Goal: Task Accomplishment & Management: Use online tool/utility

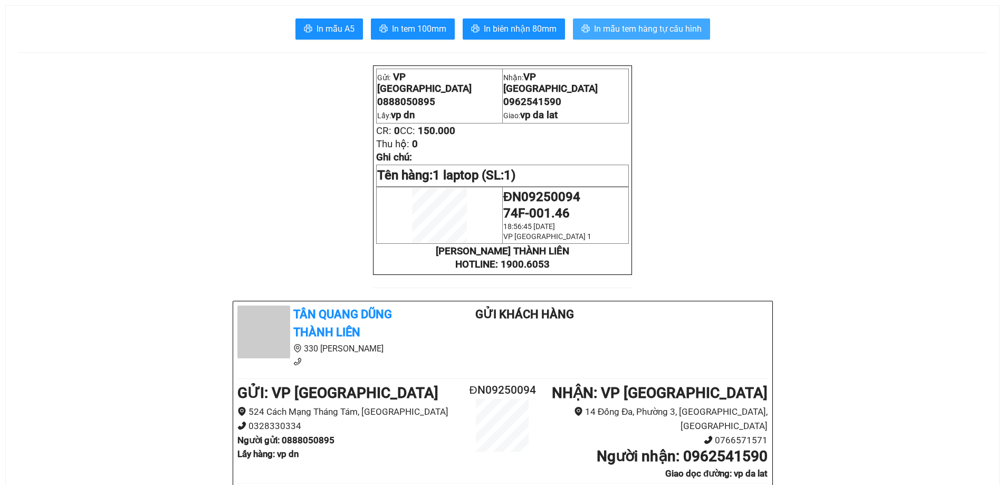
click at [640, 30] on span "In mẫu tem hàng tự cấu hình" at bounding box center [648, 28] width 108 height 13
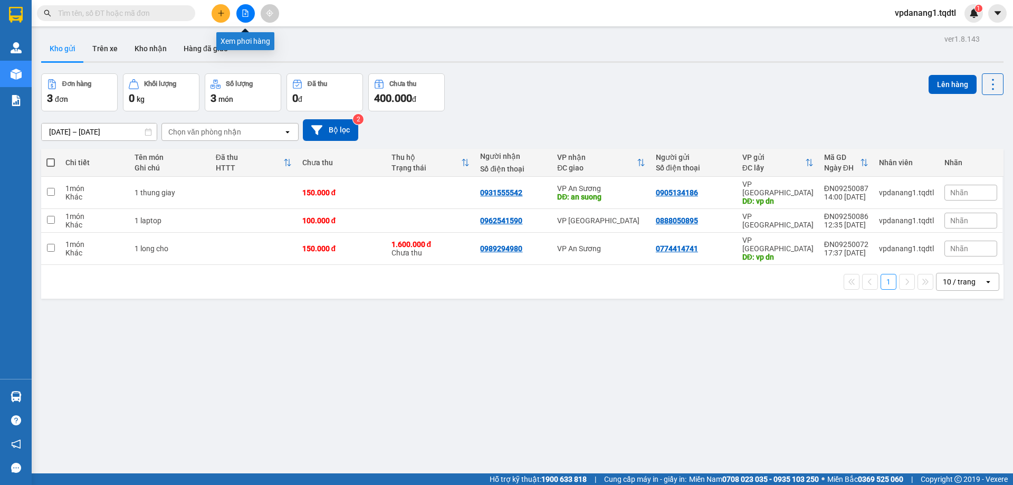
click at [245, 14] on icon "file-add" at bounding box center [246, 13] width 6 height 7
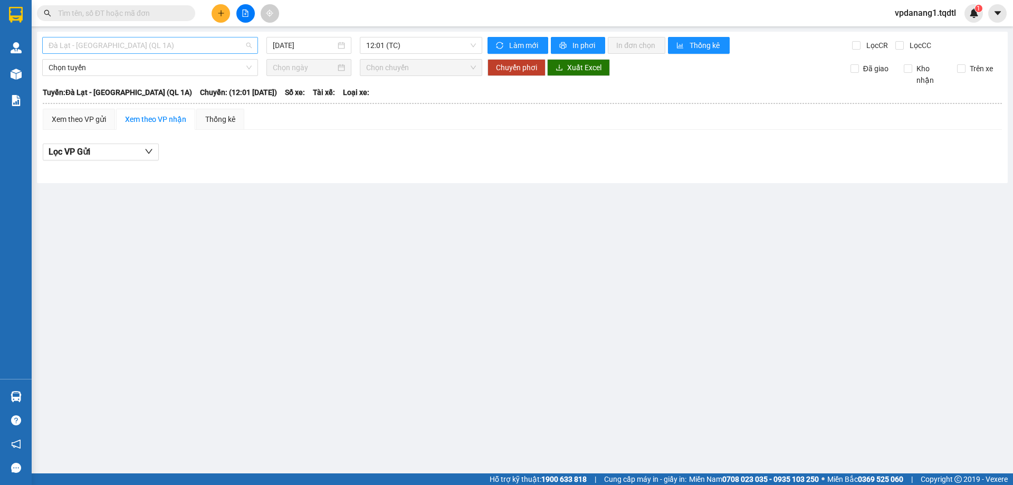
click at [154, 47] on span "Đà Lạt - [GEOGRAPHIC_DATA] (QL 1A)" at bounding box center [150, 45] width 203 height 16
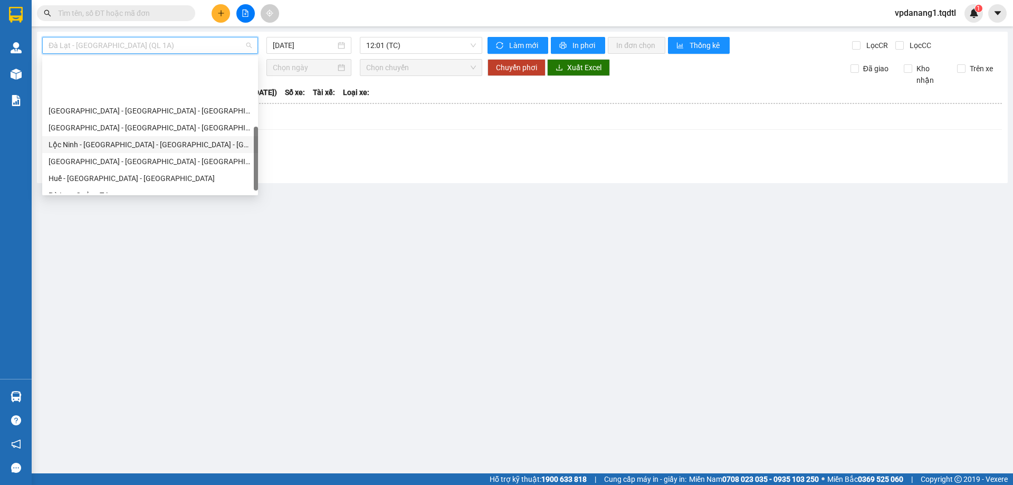
scroll to position [211, 0]
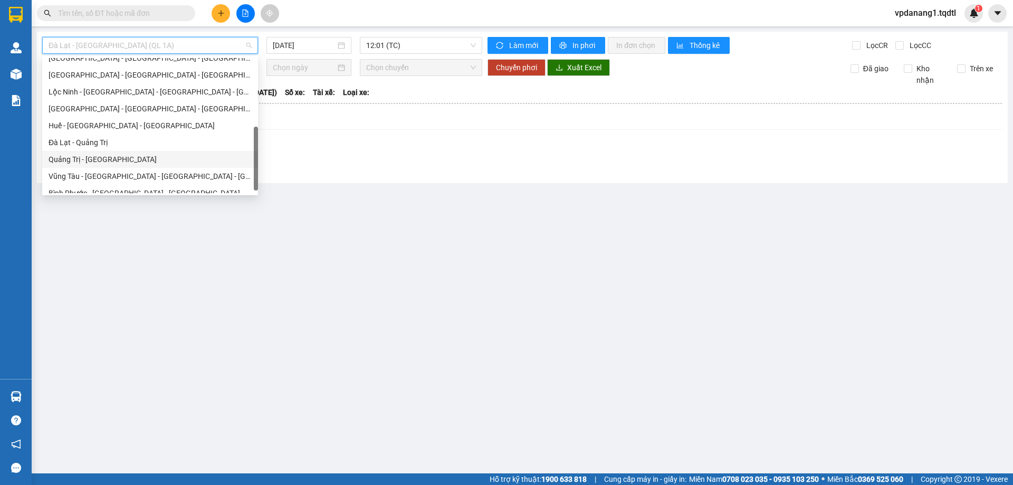
click at [110, 157] on div "Quảng Trị - [GEOGRAPHIC_DATA]" at bounding box center [150, 160] width 203 height 12
type input "[DATE]"
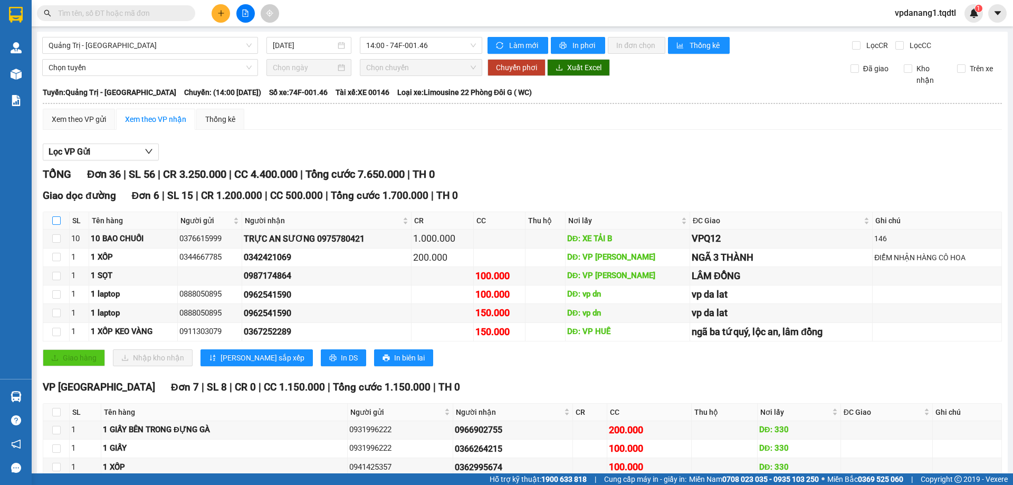
click at [54, 221] on input "checkbox" at bounding box center [56, 220] width 8 height 8
checkbox input "true"
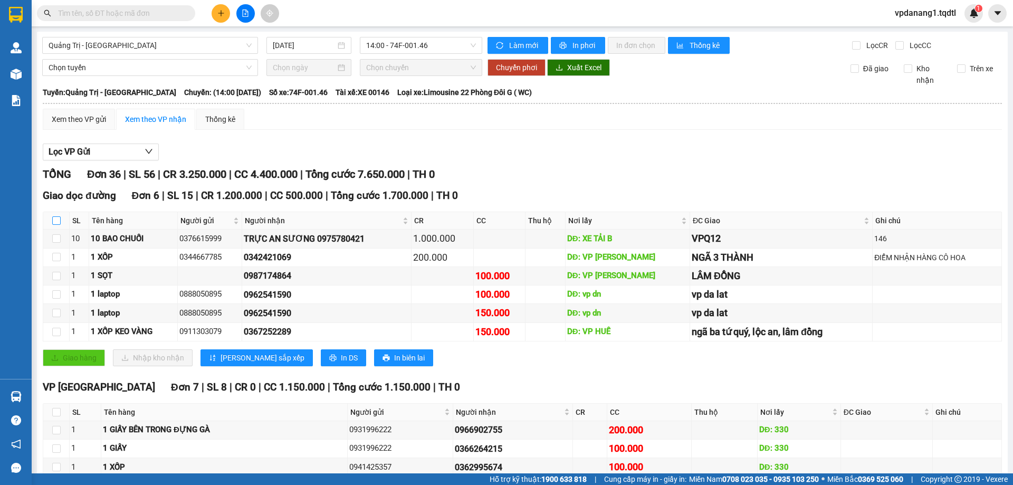
checkbox input "true"
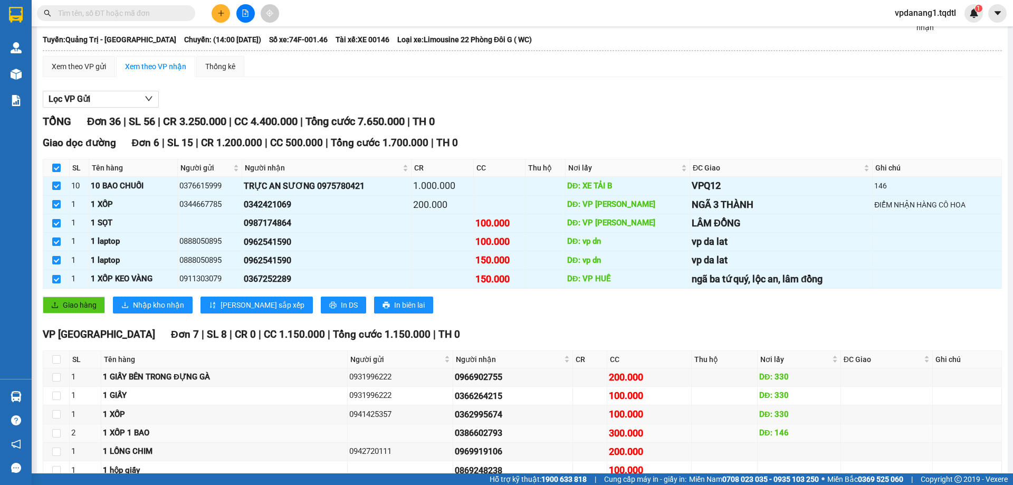
scroll to position [158, 0]
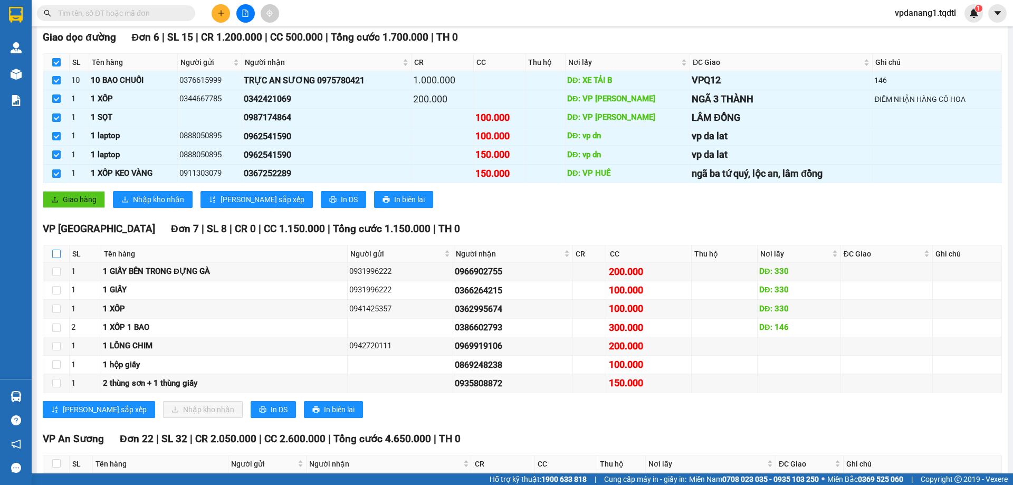
click at [56, 252] on input "checkbox" at bounding box center [56, 254] width 8 height 8
checkbox input "true"
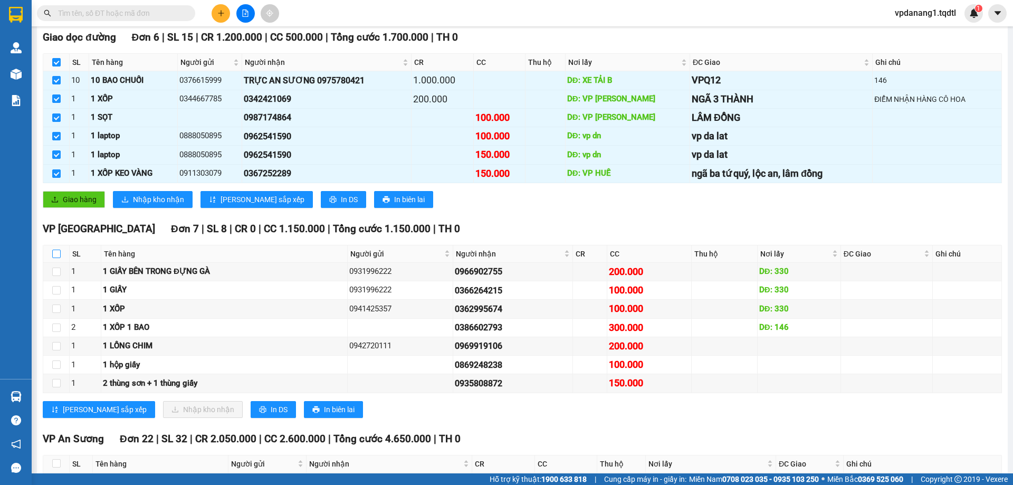
checkbox input "true"
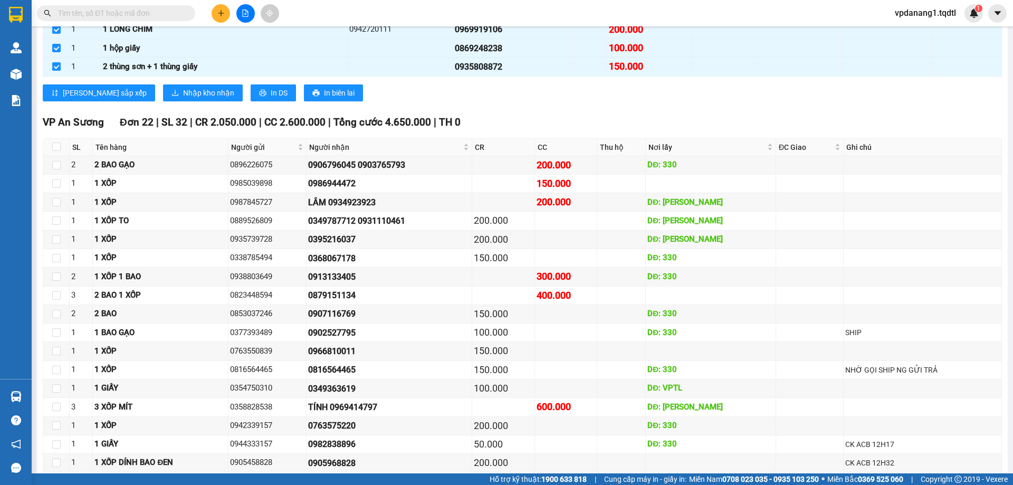
scroll to position [720, 0]
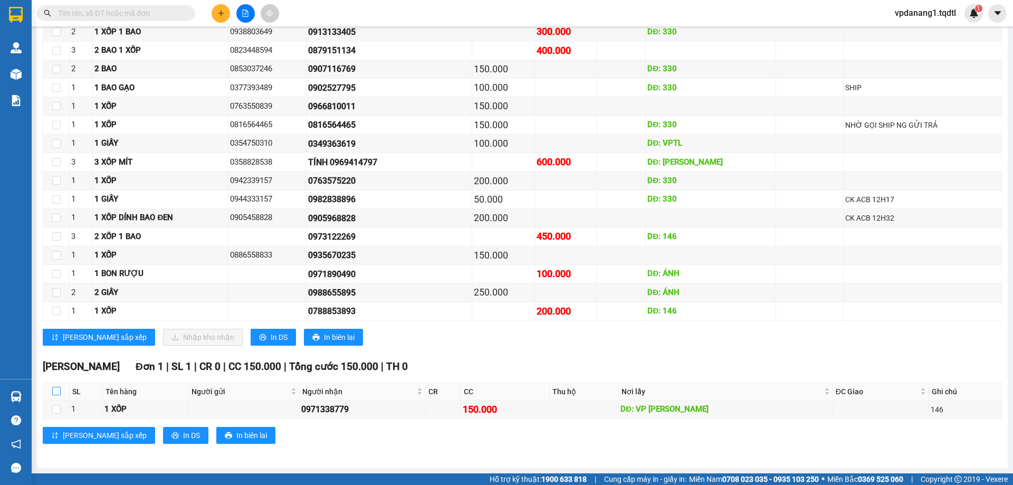
click at [56, 391] on input "checkbox" at bounding box center [56, 391] width 8 height 8
checkbox input "true"
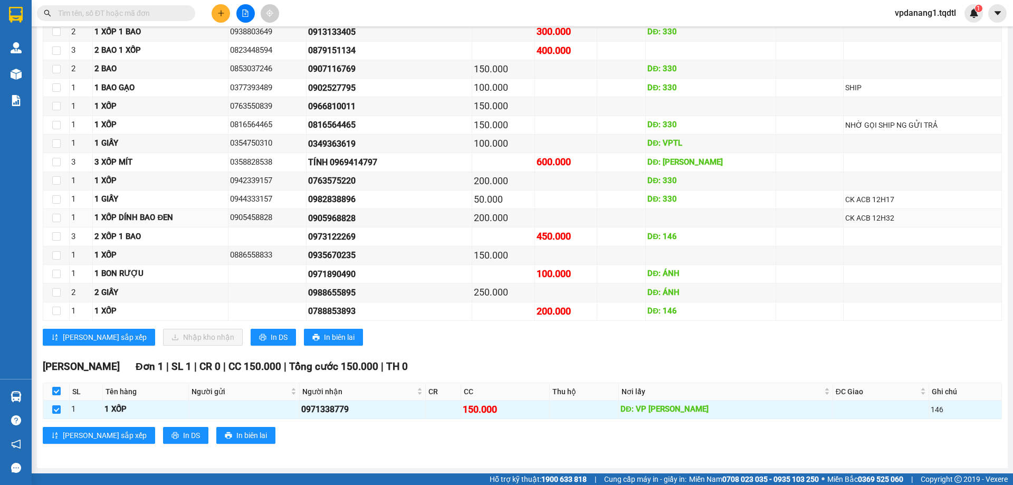
scroll to position [509, 0]
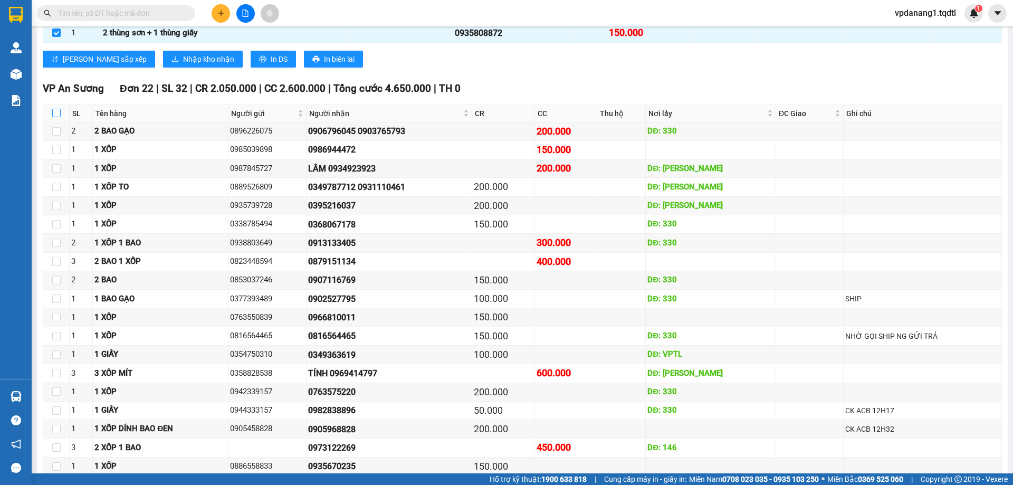
click at [55, 111] on input "checkbox" at bounding box center [56, 113] width 8 height 8
checkbox input "true"
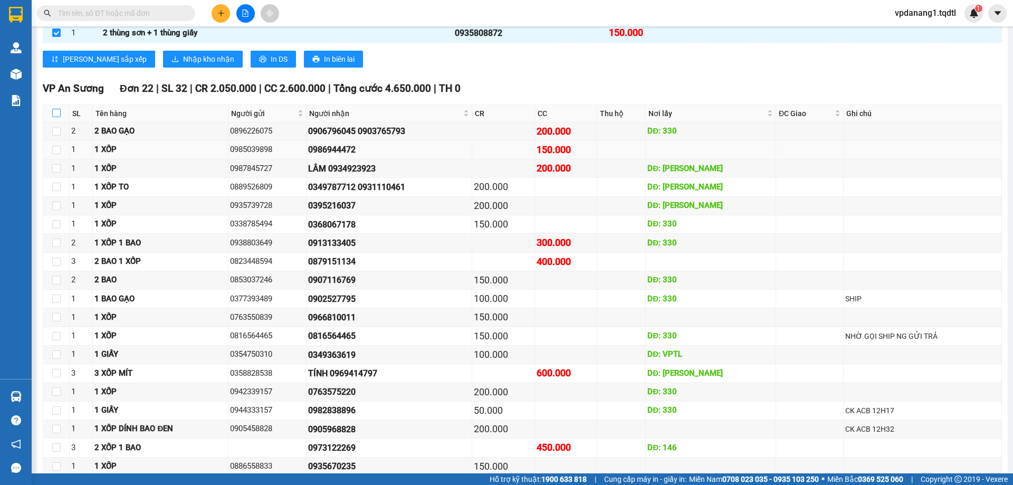
checkbox input "true"
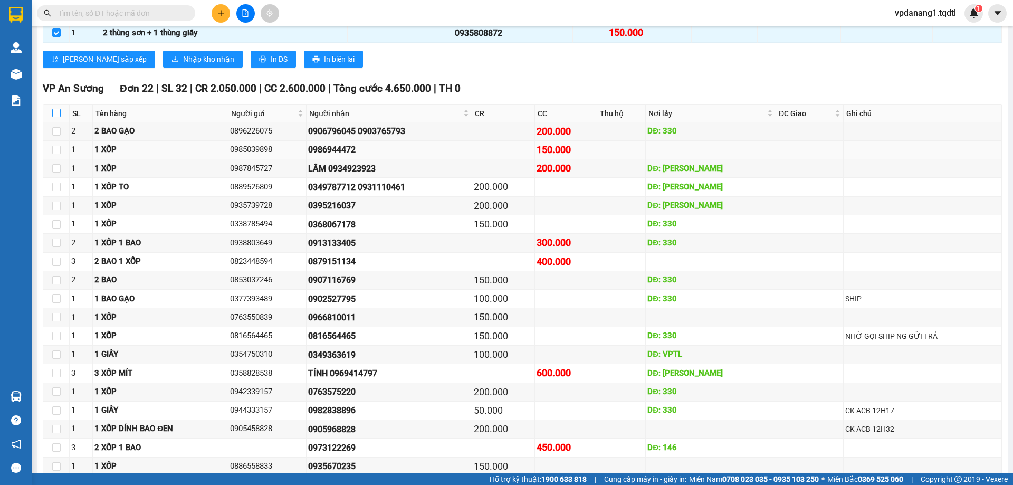
checkbox input "true"
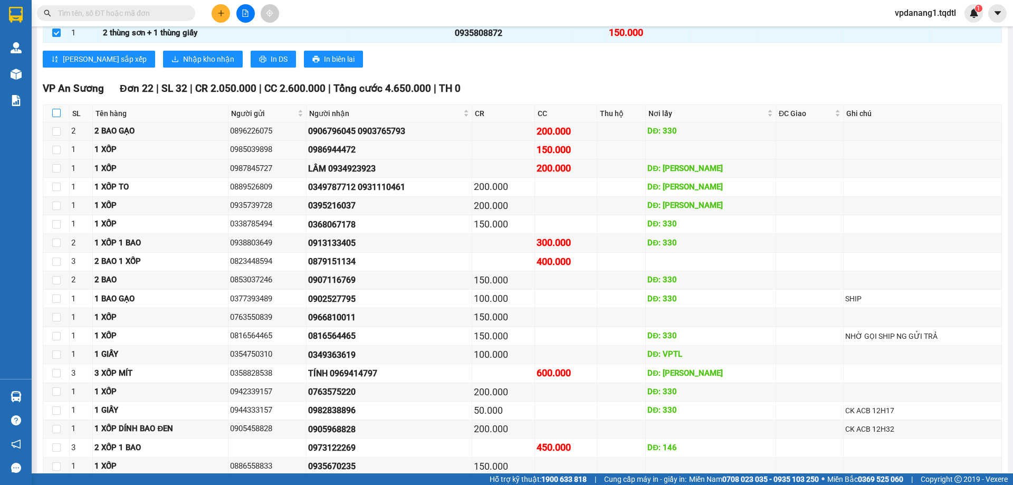
checkbox input "true"
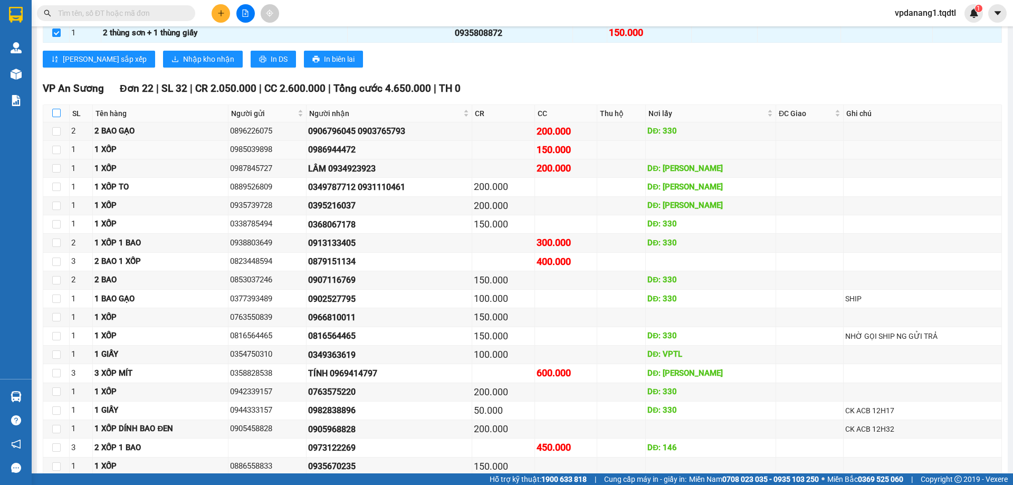
checkbox input "true"
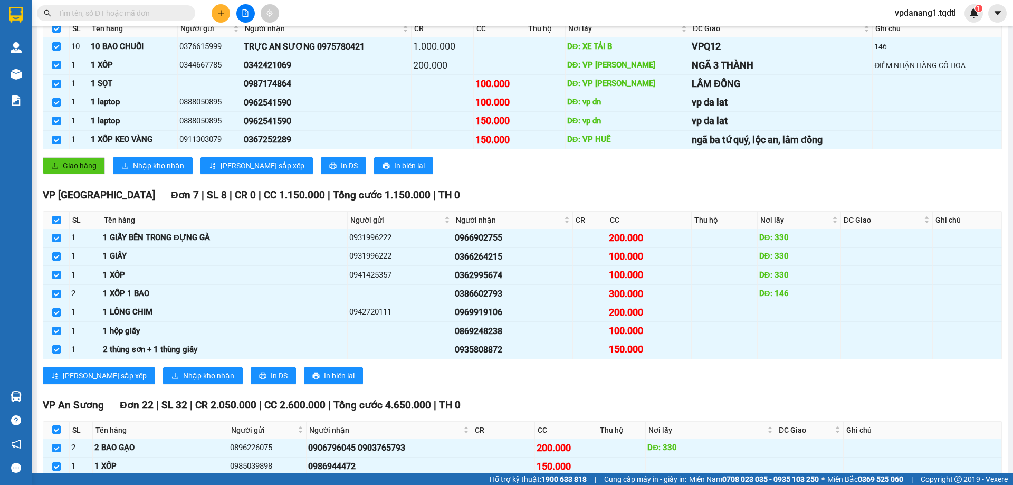
scroll to position [87, 0]
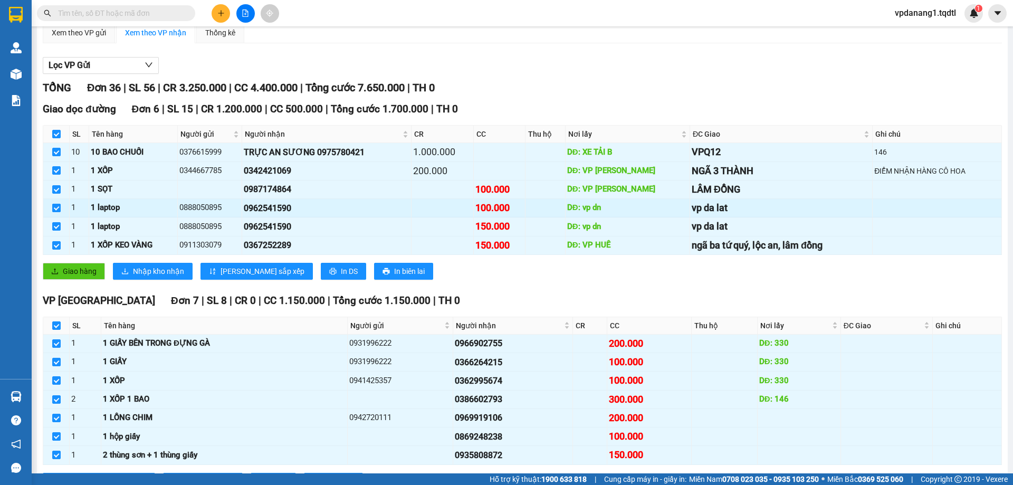
click at [56, 209] on input "checkbox" at bounding box center [56, 208] width 8 height 8
checkbox input "false"
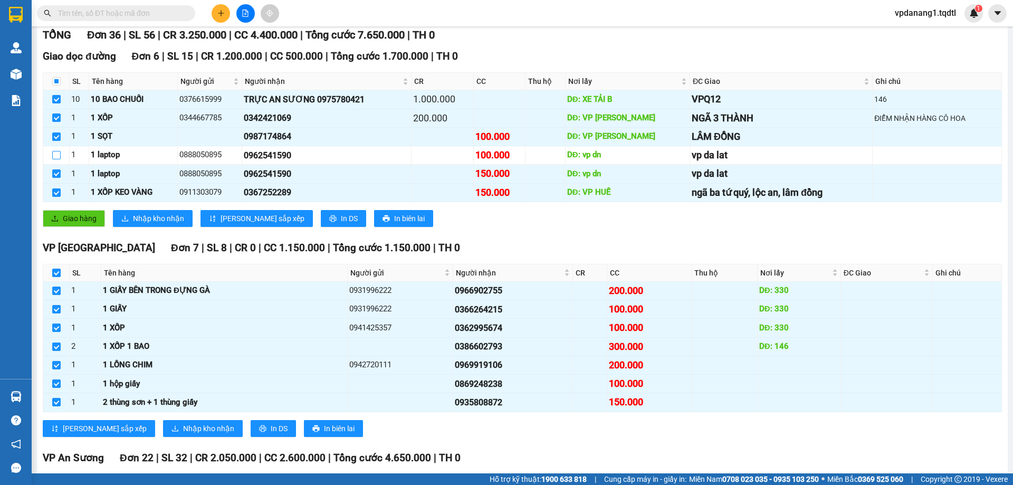
scroll to position [0, 0]
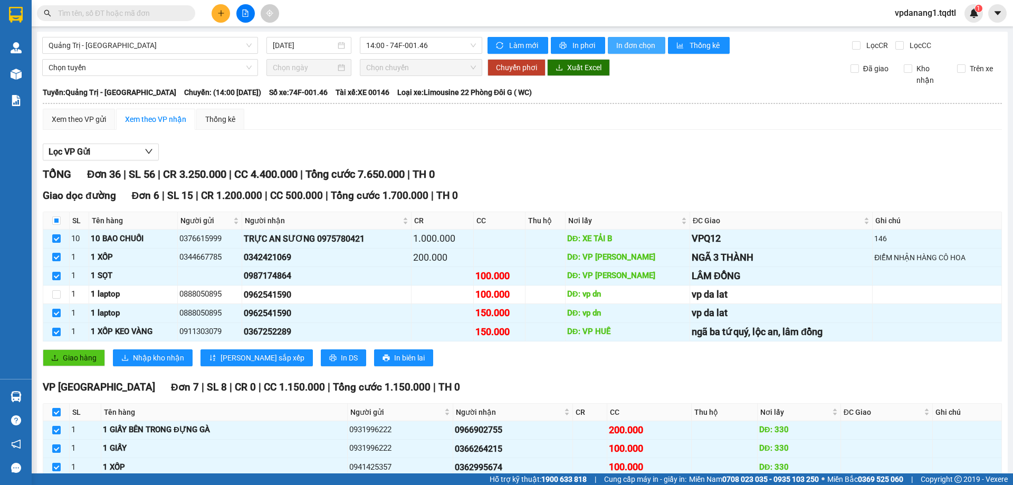
click at [634, 41] on span "In đơn chọn" at bounding box center [636, 46] width 41 height 12
click at [635, 45] on span "In đơn chọn" at bounding box center [636, 46] width 41 height 12
click at [623, 40] on span "In đơn chọn" at bounding box center [636, 46] width 41 height 12
click at [631, 43] on span "In đơn chọn" at bounding box center [636, 46] width 41 height 12
click at [657, 46] on button "In đơn chọn" at bounding box center [637, 45] width 58 height 17
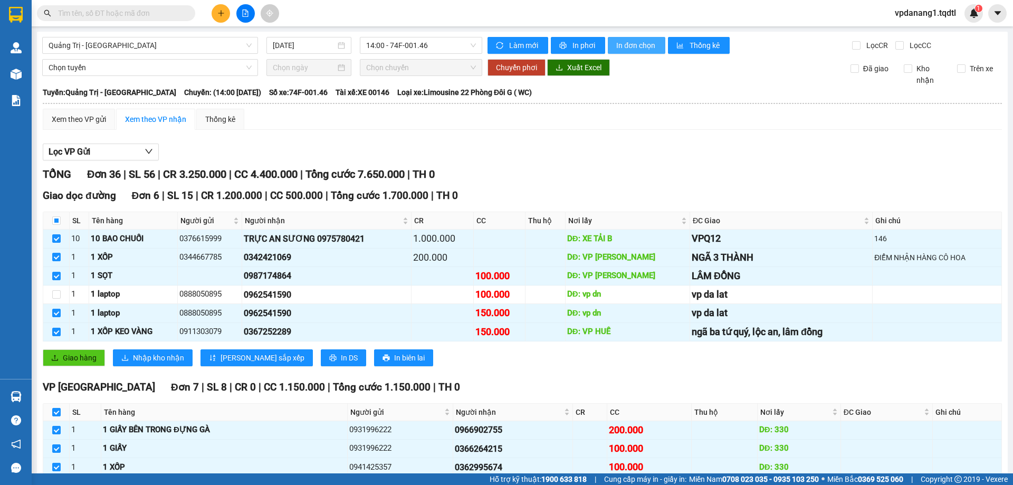
click at [622, 44] on span "In đơn chọn" at bounding box center [636, 46] width 41 height 12
click at [640, 49] on span "In đơn chọn" at bounding box center [636, 46] width 41 height 12
drag, startPoint x: 208, startPoint y: 58, endPoint x: 206, endPoint y: 43, distance: 15.5
click at [206, 43] on span "Quảng Trị - [GEOGRAPHIC_DATA]" at bounding box center [150, 45] width 203 height 16
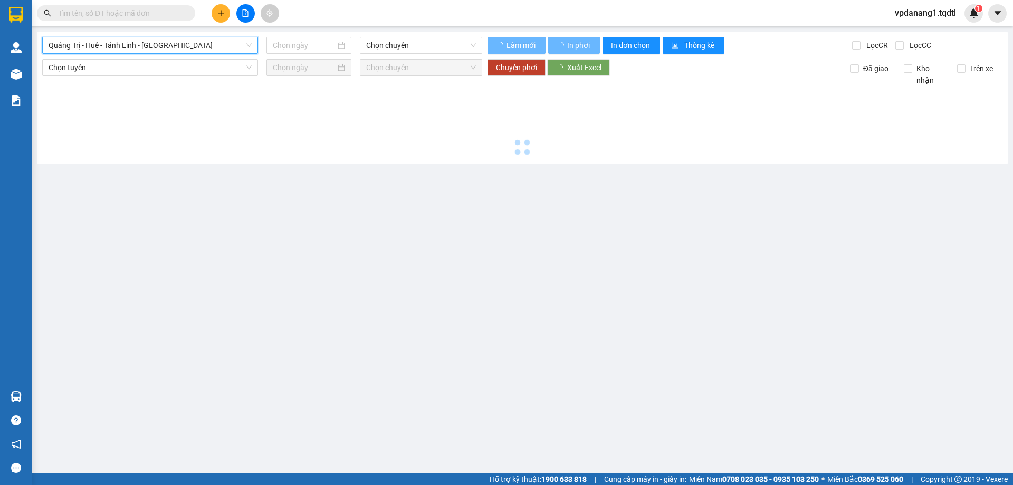
type input "[DATE]"
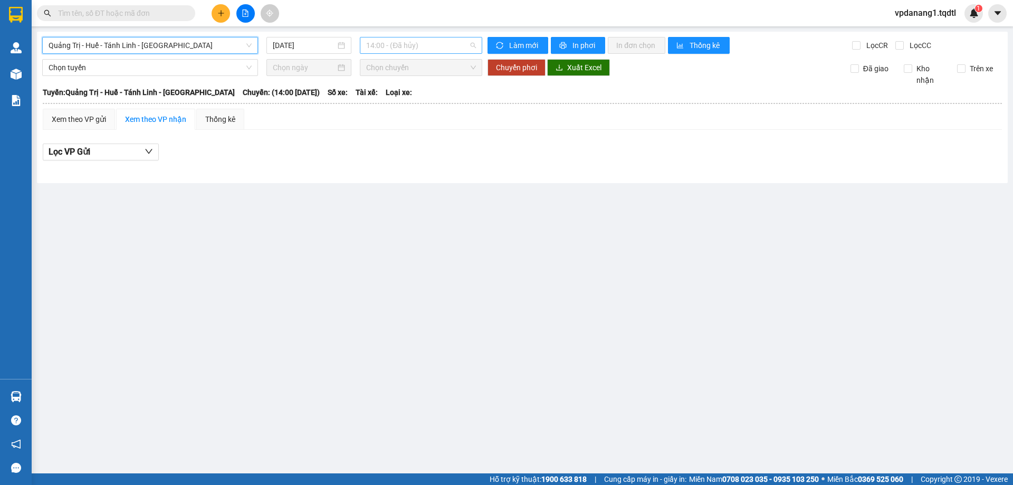
click at [444, 52] on span "14:00 - (Đã hủy)" at bounding box center [421, 45] width 110 height 16
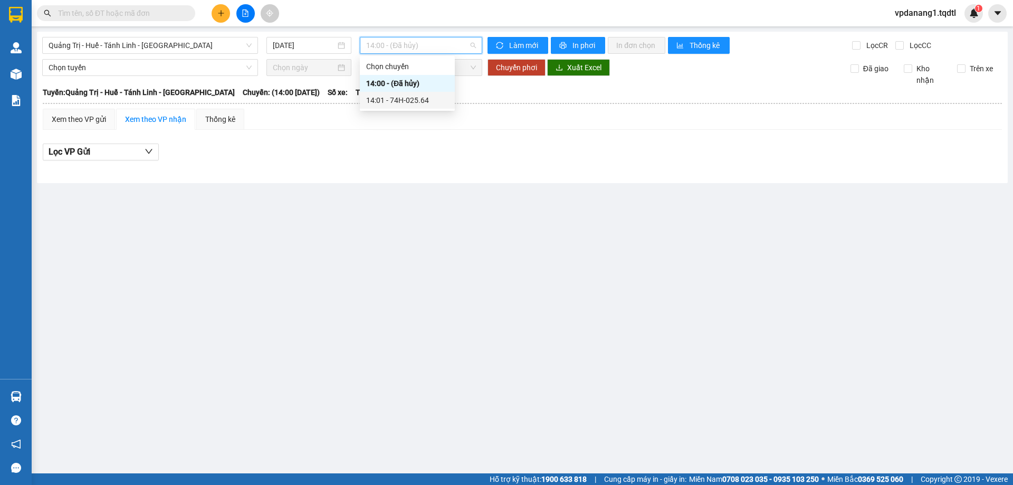
click at [422, 103] on div "14:01 - 74H-025.64" at bounding box center [407, 100] width 82 height 12
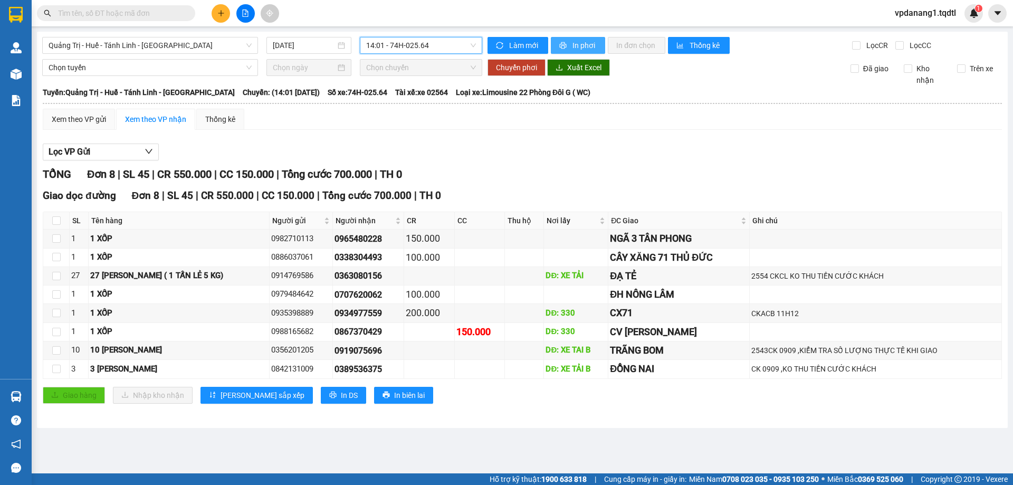
click at [575, 43] on span "In phơi" at bounding box center [585, 46] width 24 height 12
click at [170, 51] on span "Quảng Trị - Huế - Tánh Linh - [GEOGRAPHIC_DATA]" at bounding box center [150, 45] width 203 height 16
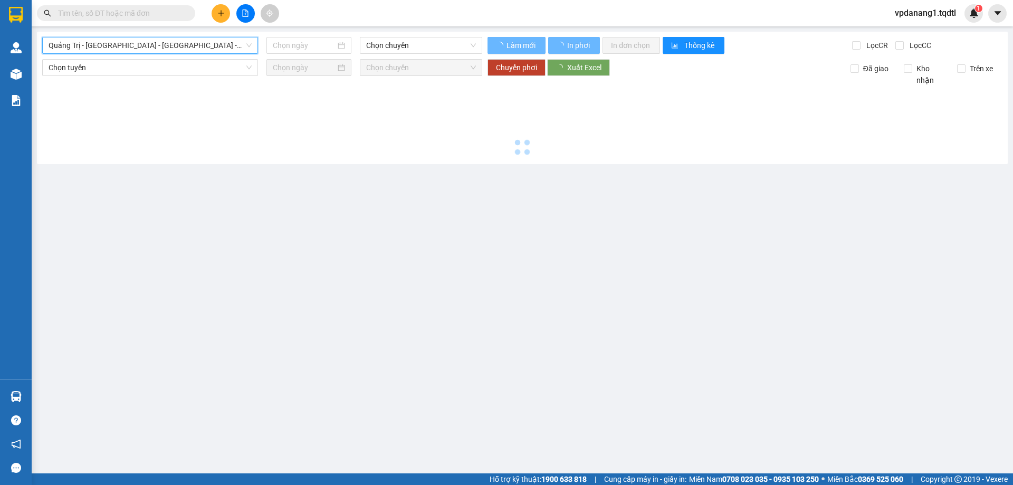
type input "[DATE]"
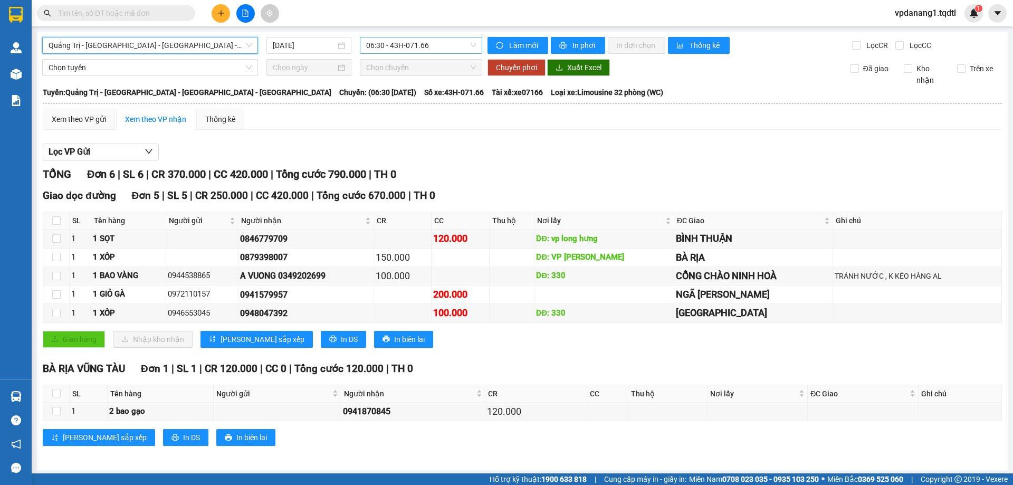
click at [371, 45] on span "06:30 - 43H-071.66" at bounding box center [421, 45] width 110 height 16
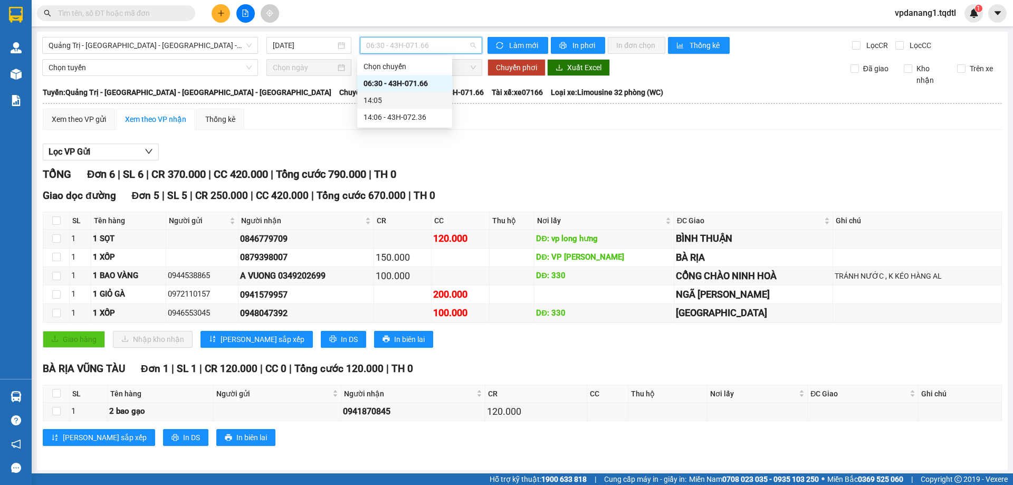
click at [397, 109] on div "14:06 - 43H-072.36" at bounding box center [404, 117] width 95 height 17
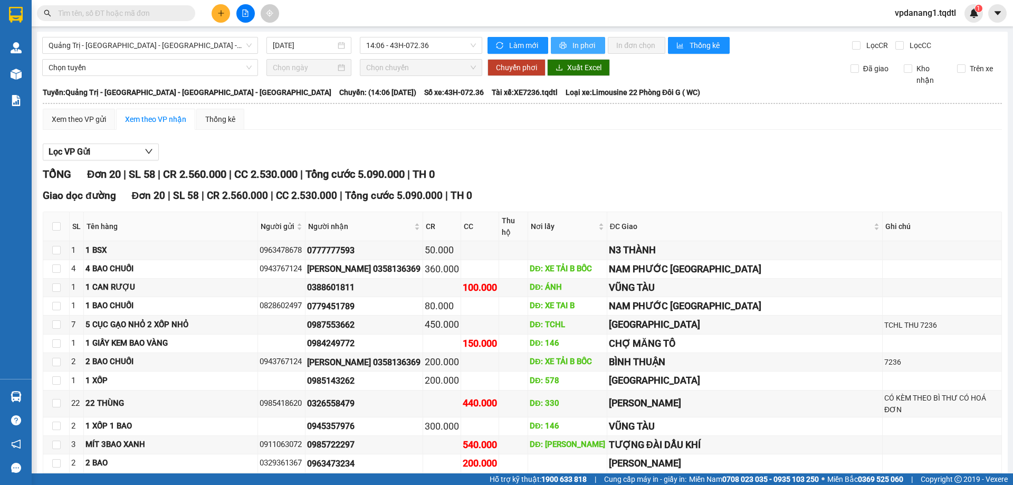
click at [564, 42] on button "In phơi" at bounding box center [578, 45] width 54 height 17
click at [165, 46] on span "Quảng Trị - [GEOGRAPHIC_DATA] - [GEOGRAPHIC_DATA] - [GEOGRAPHIC_DATA]" at bounding box center [150, 45] width 203 height 16
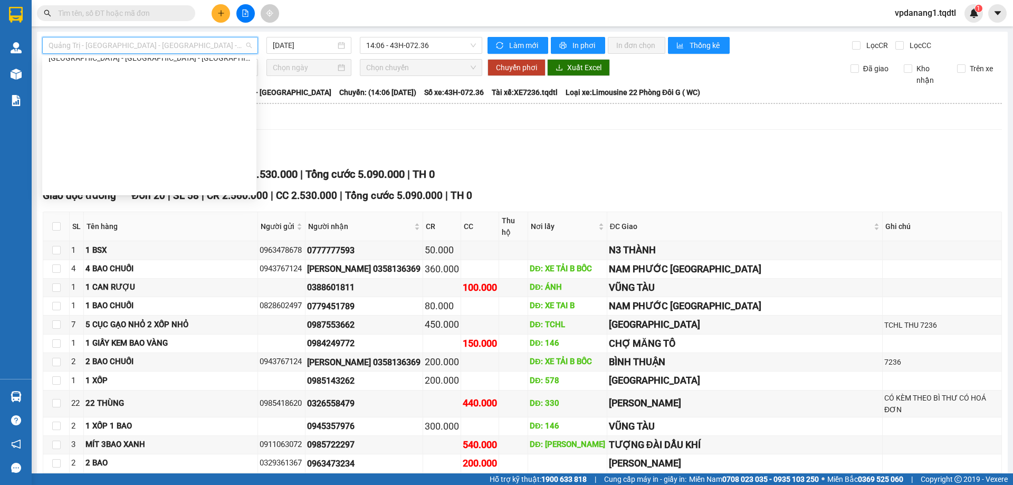
click at [94, 13] on div "Quảng Trị - [GEOGRAPHIC_DATA]" at bounding box center [150, 8] width 202 height 12
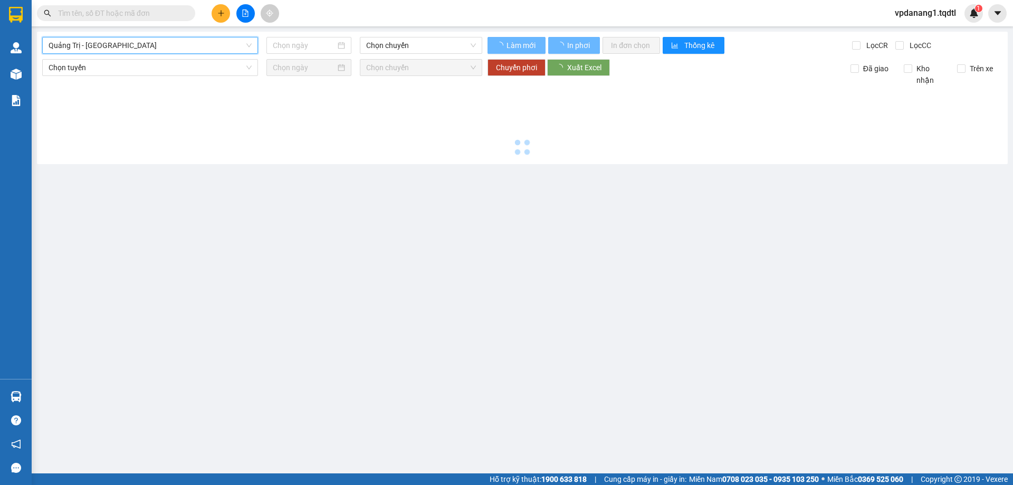
type input "[DATE]"
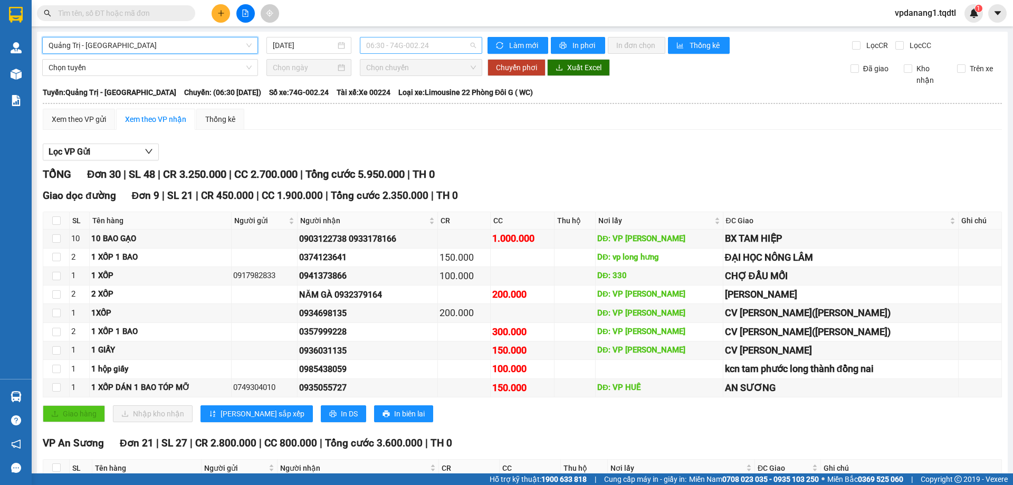
click at [440, 46] on span "06:30 - 74G-002.24" at bounding box center [421, 45] width 110 height 16
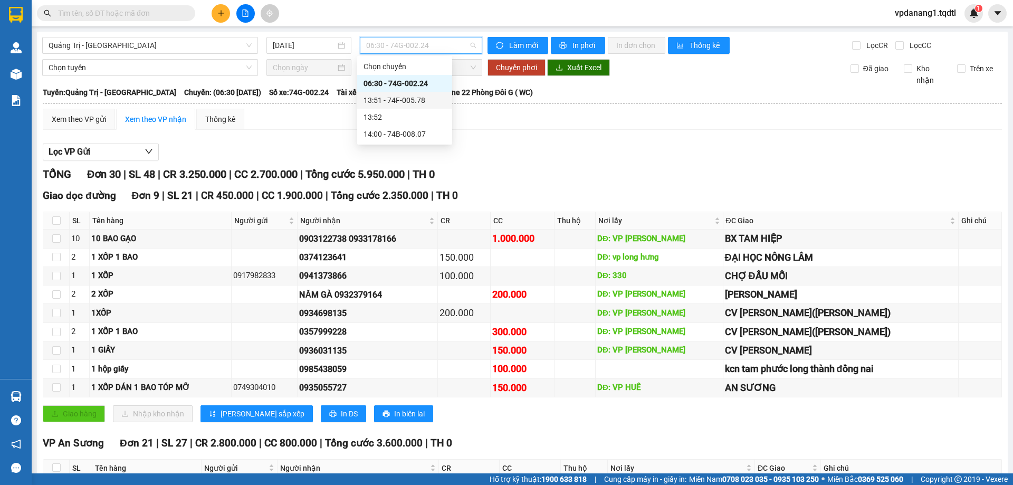
click at [421, 101] on div "13:51 - 74F-005.78" at bounding box center [405, 100] width 82 height 12
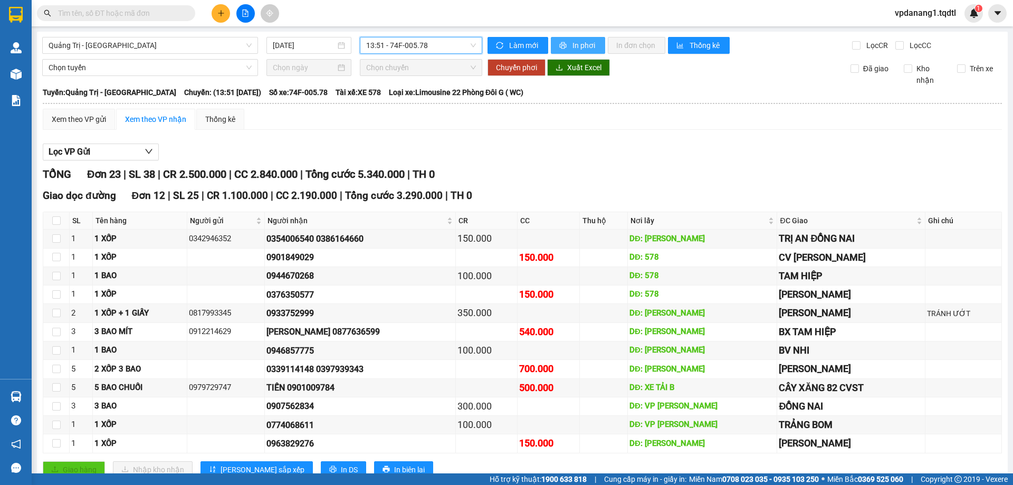
click at [561, 45] on icon "printer" at bounding box center [562, 45] width 7 height 7
click at [434, 41] on span "13:51 - 74F-005.78" at bounding box center [421, 45] width 110 height 16
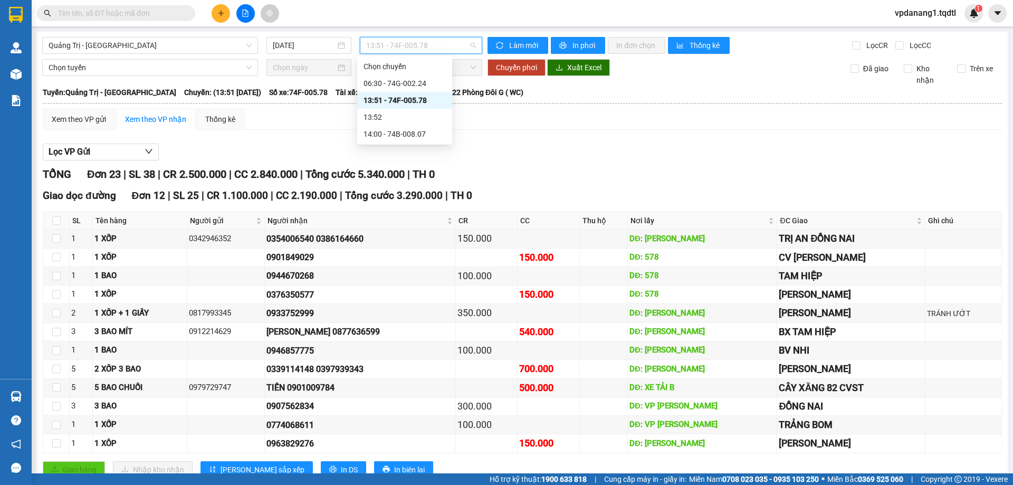
click at [540, 113] on div "Xem theo VP gửi Xem theo VP nhận Thống kê" at bounding box center [523, 119] width 960 height 21
click at [432, 39] on span "13:51 - 74F-005.78" at bounding box center [421, 45] width 110 height 16
click at [429, 129] on div "14:00 - 74B-008.07" at bounding box center [405, 134] width 82 height 12
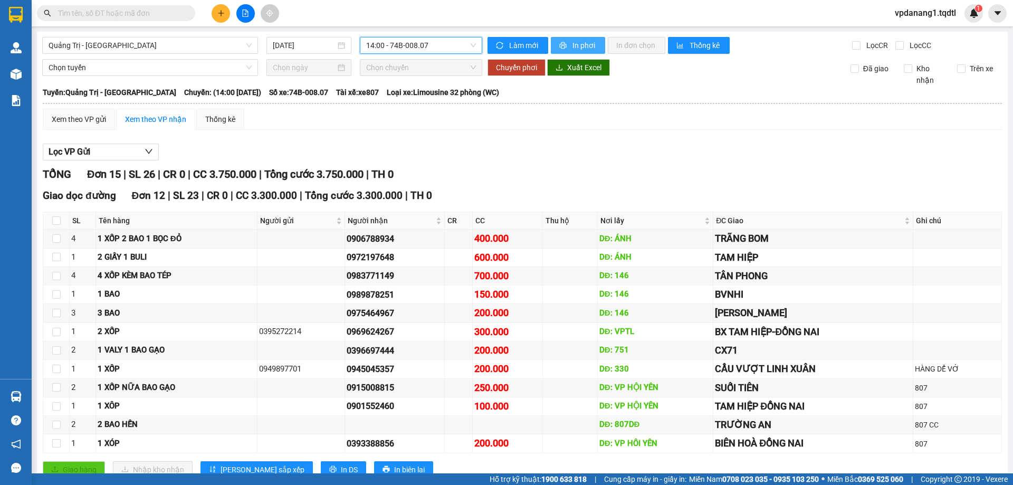
click at [575, 46] on span "In phơi" at bounding box center [585, 46] width 24 height 12
click at [388, 50] on span "14:00 - 74B-008.07" at bounding box center [421, 45] width 110 height 16
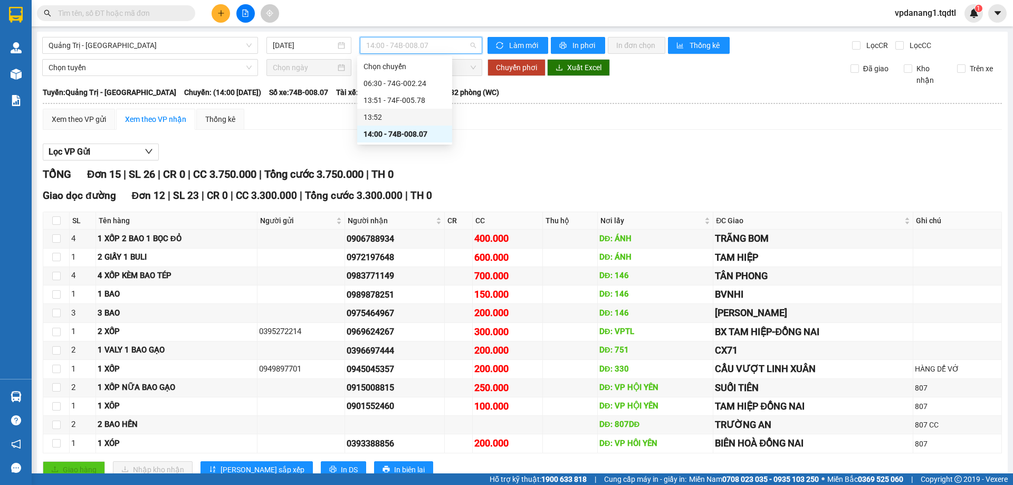
click at [496, 109] on div "Xem theo VP gửi Xem theo VP nhận Thống kê" at bounding box center [523, 119] width 960 height 21
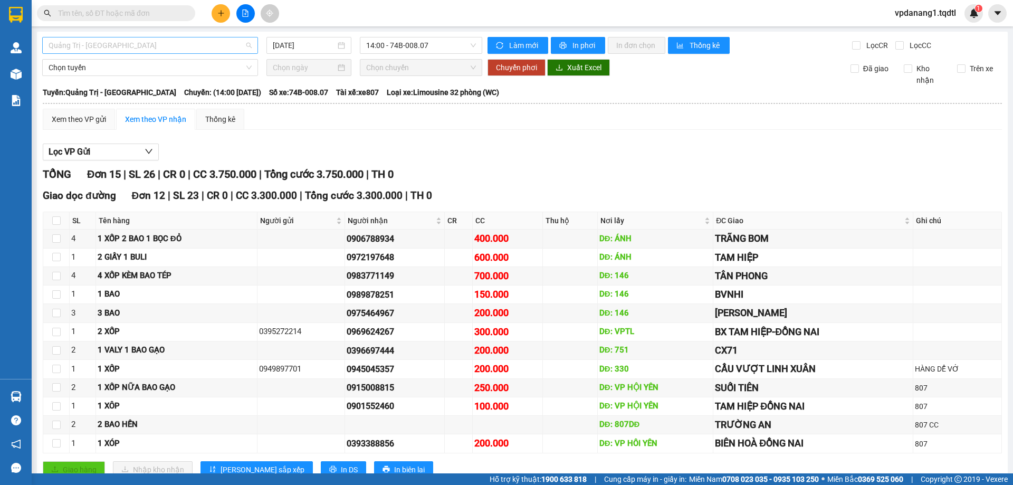
click at [190, 44] on span "Quảng Trị - [GEOGRAPHIC_DATA]" at bounding box center [150, 45] width 203 height 16
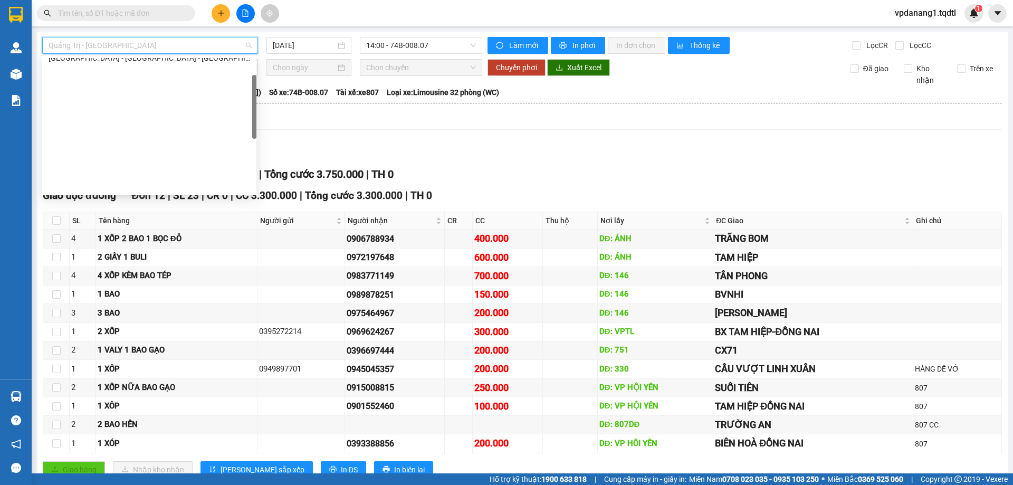
click at [135, 33] on div "Quảng Trị - [GEOGRAPHIC_DATA] - [GEOGRAPHIC_DATA]" at bounding box center [149, 24] width 214 height 17
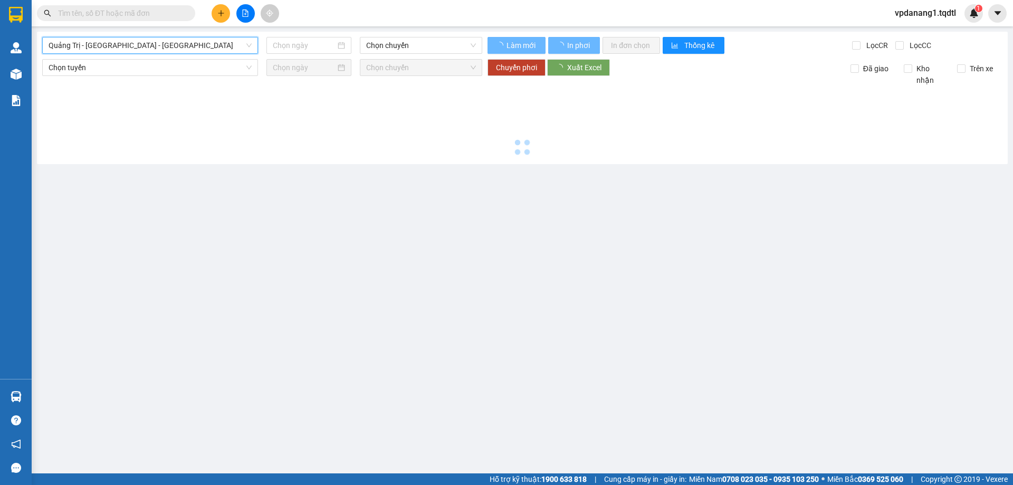
type input "[DATE]"
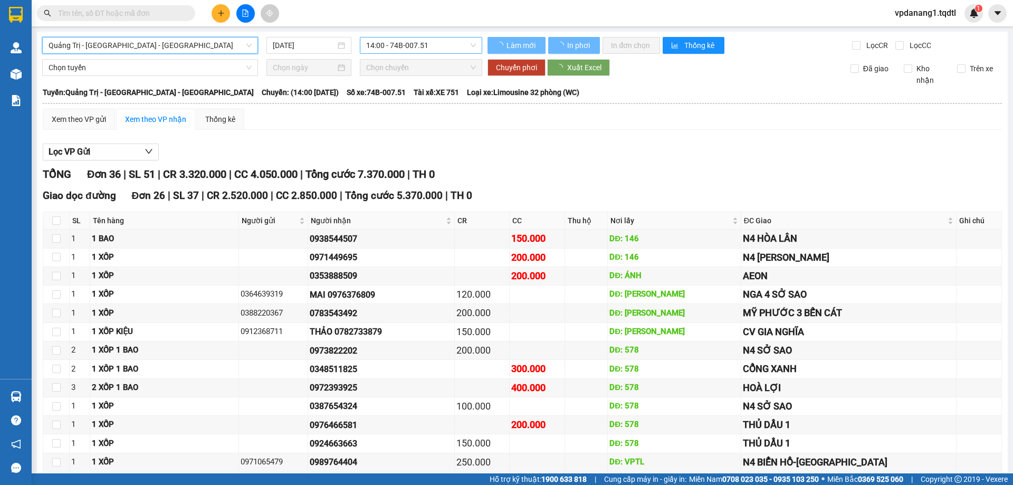
click at [424, 39] on span "14:00 - 74B-007.51" at bounding box center [421, 45] width 110 height 16
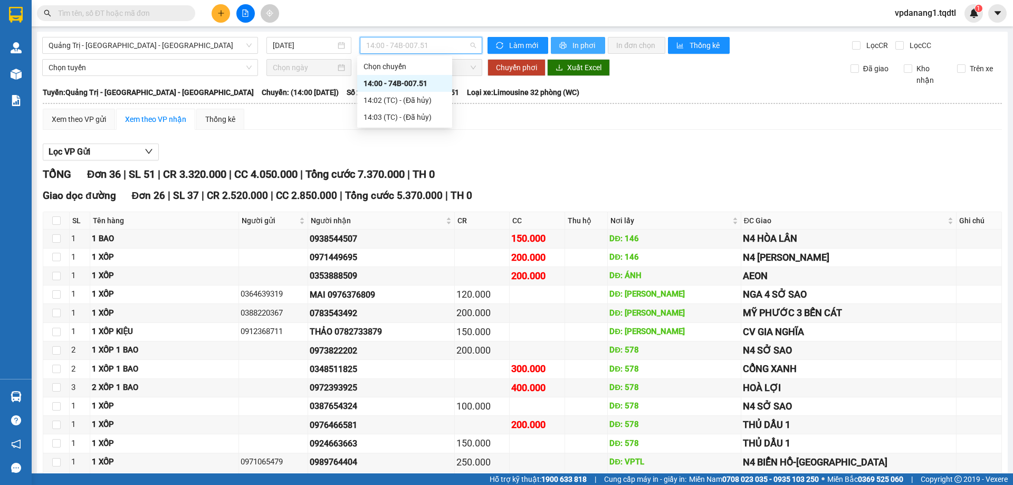
click at [561, 48] on icon "printer" at bounding box center [563, 45] width 7 height 7
click at [384, 47] on span "14:00 - 74B-007.51" at bounding box center [421, 45] width 110 height 16
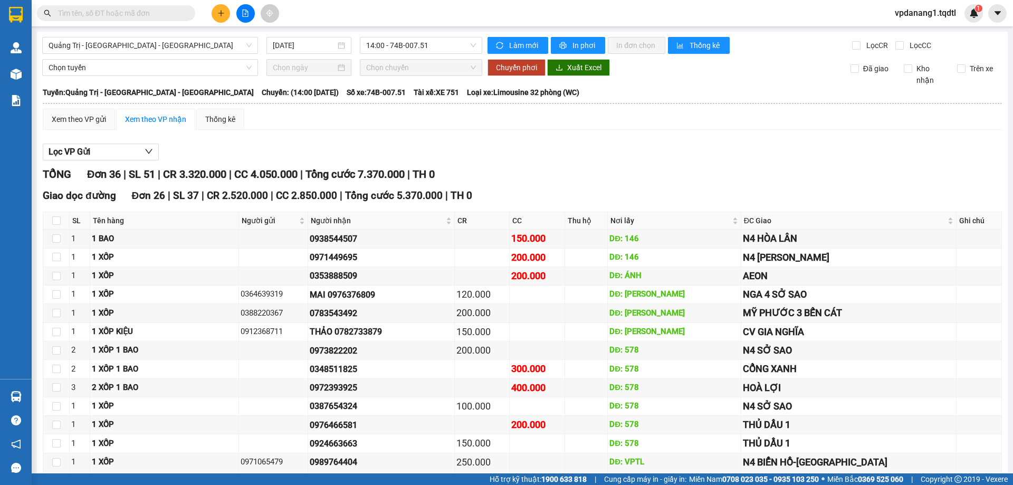
click at [565, 45] on button "In phơi" at bounding box center [578, 45] width 54 height 17
click at [150, 44] on span "Quảng Trị - [GEOGRAPHIC_DATA] - [GEOGRAPHIC_DATA]" at bounding box center [150, 45] width 203 height 16
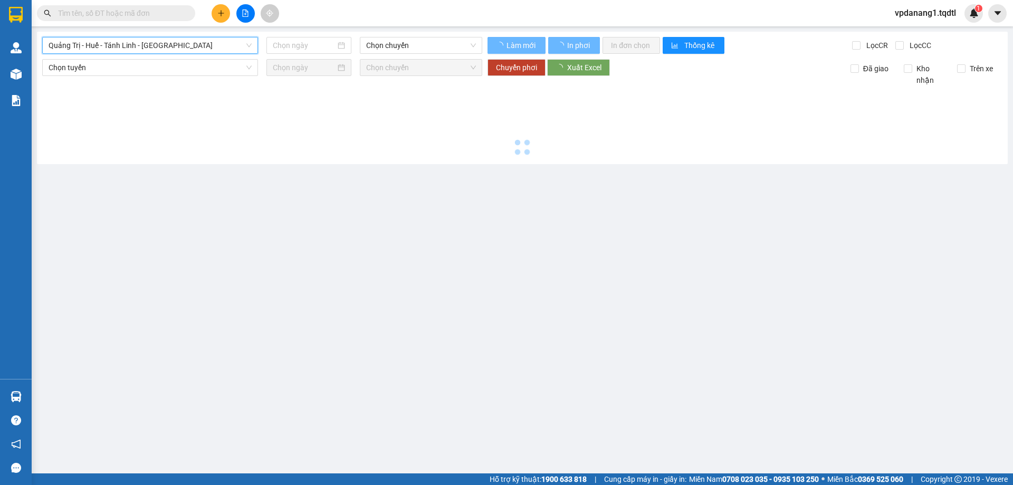
type input "[DATE]"
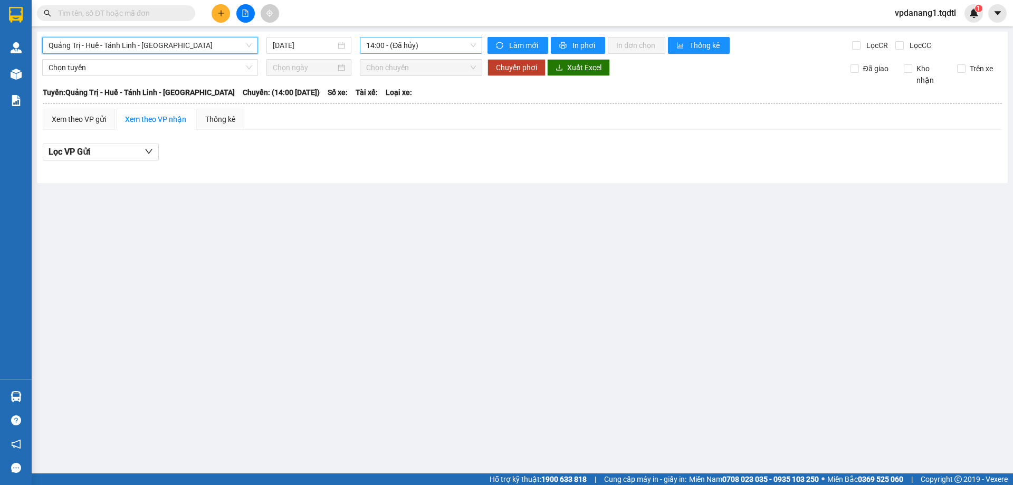
click at [449, 50] on span "14:00 - (Đã hủy)" at bounding box center [421, 45] width 110 height 16
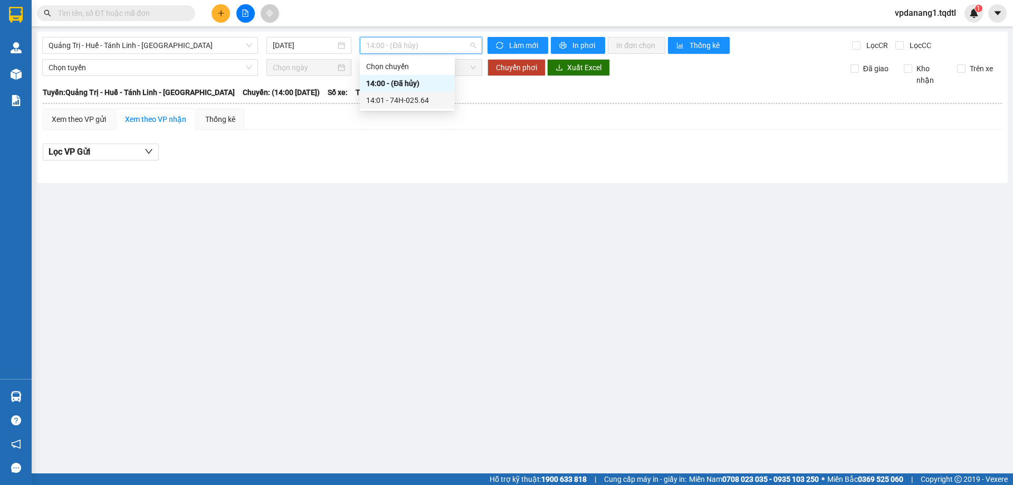
click at [440, 94] on div "14:01 - 74H-025.64" at bounding box center [407, 100] width 82 height 12
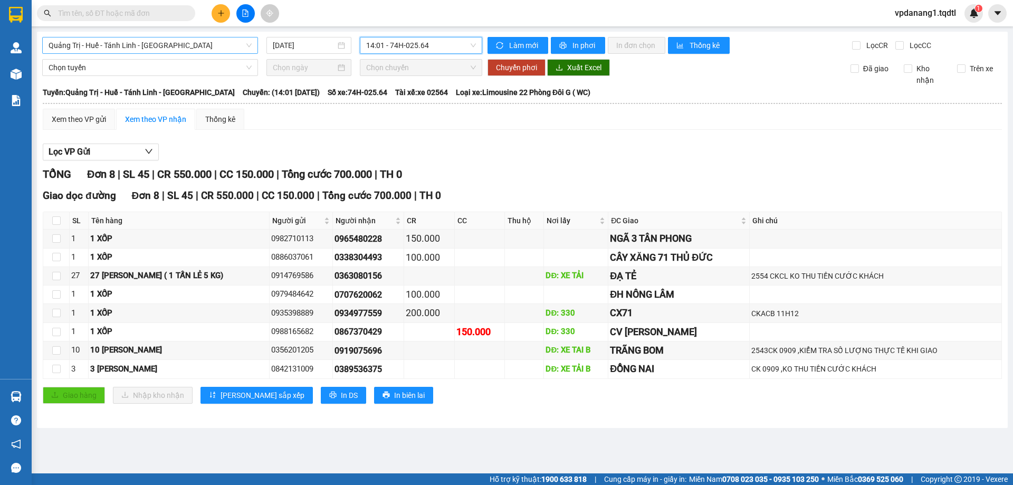
click at [208, 48] on span "Quảng Trị - Huế - Tánh Linh - [GEOGRAPHIC_DATA]" at bounding box center [150, 45] width 203 height 16
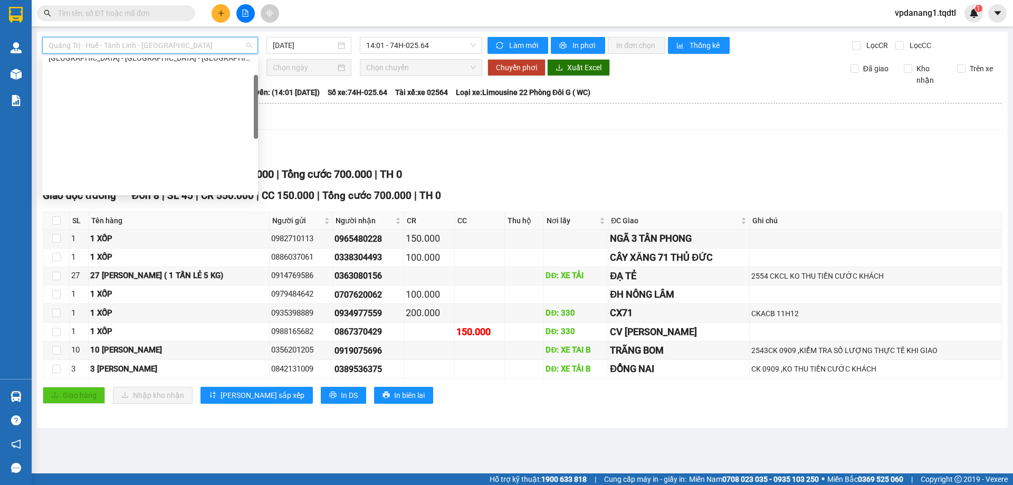
click at [113, 13] on div "Quảng Trị - [GEOGRAPHIC_DATA]" at bounding box center [150, 8] width 203 height 12
type input "[DATE]"
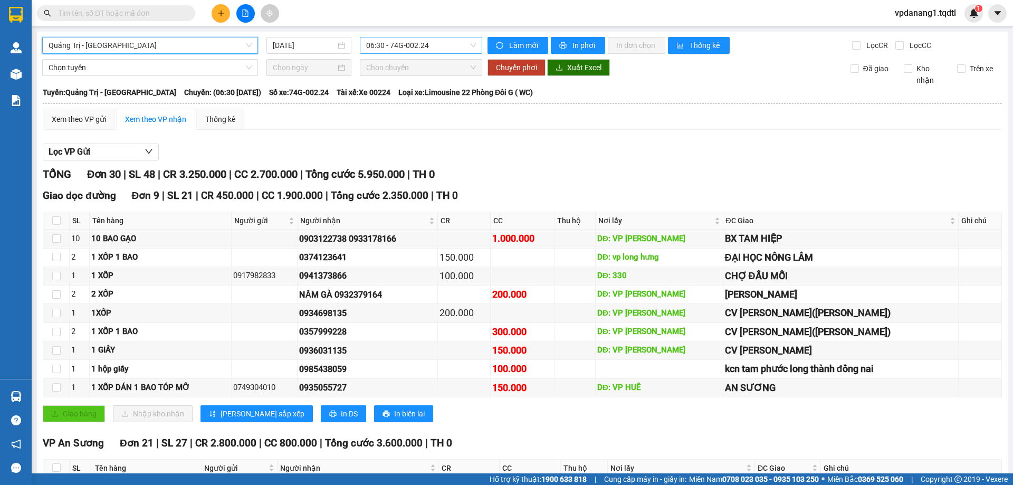
click at [380, 45] on span "06:30 - 74G-002.24" at bounding box center [421, 45] width 110 height 16
click at [169, 49] on span "Quảng Trị - [GEOGRAPHIC_DATA]" at bounding box center [150, 45] width 203 height 16
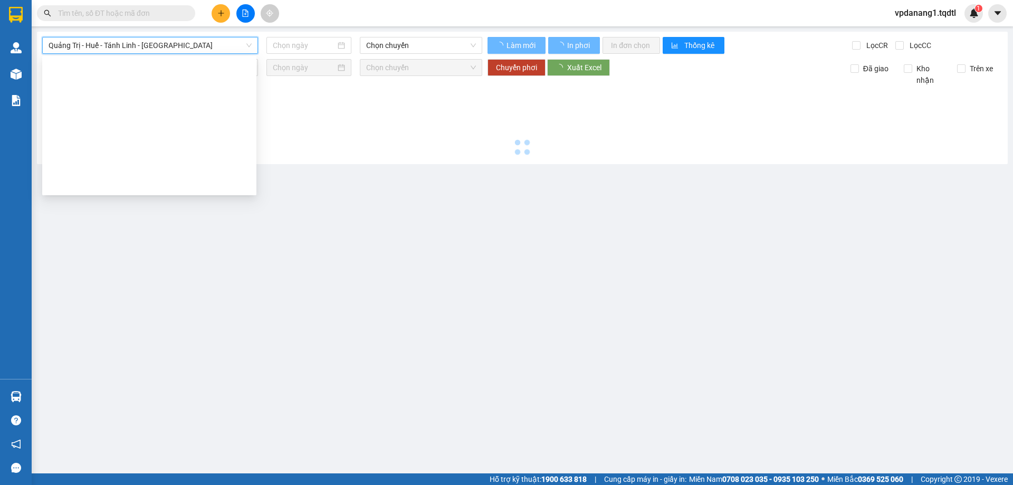
type input "[DATE]"
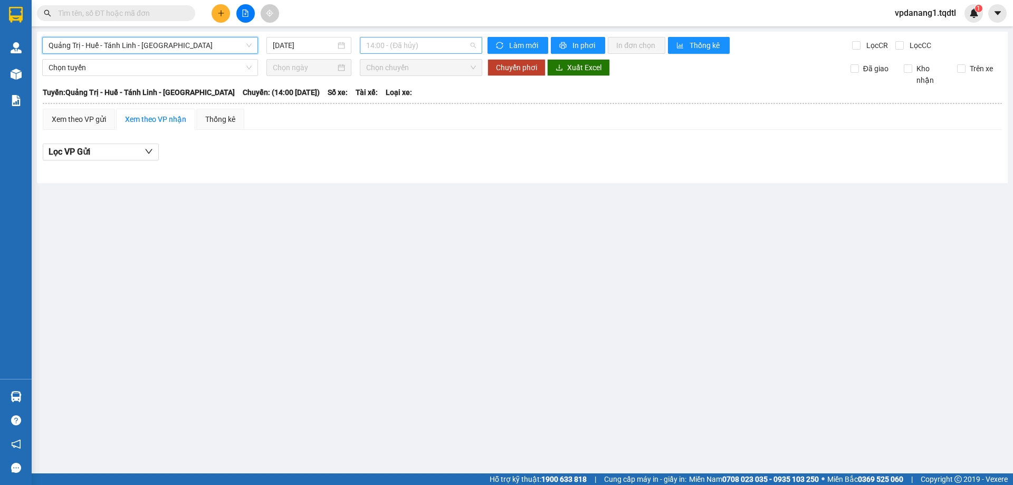
click at [429, 45] on span "14:00 - (Đã hủy)" at bounding box center [421, 45] width 110 height 16
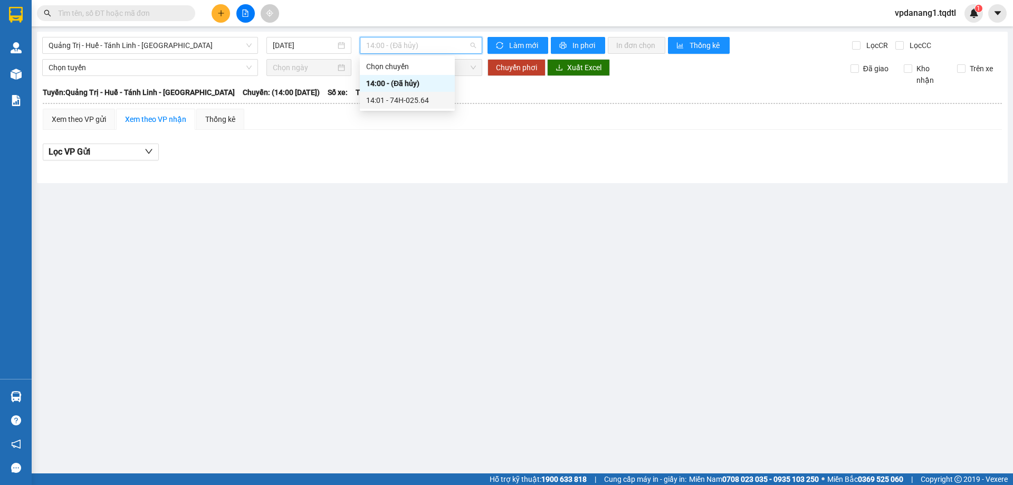
click at [431, 102] on div "14:01 - 74H-025.64" at bounding box center [407, 100] width 82 height 12
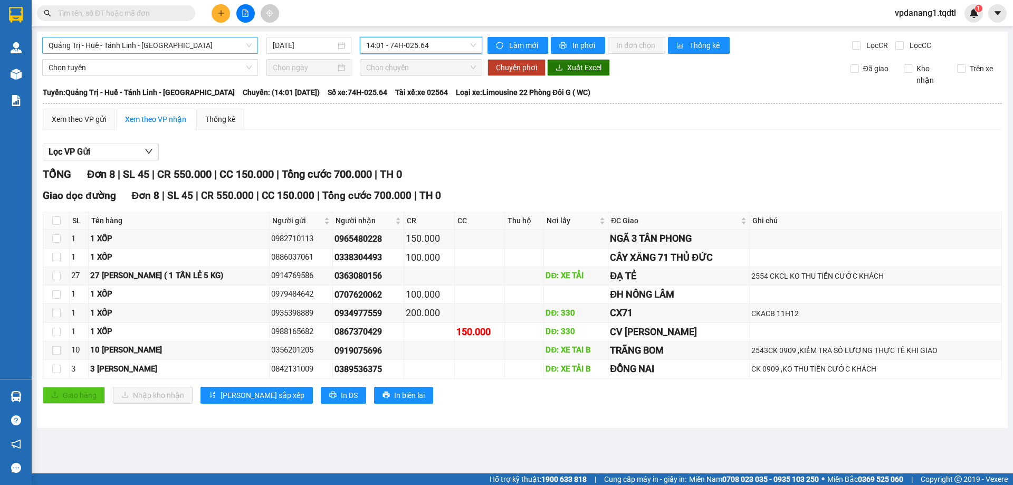
click at [169, 50] on span "Quảng Trị - Huế - Tánh Linh - [GEOGRAPHIC_DATA]" at bounding box center [150, 45] width 203 height 16
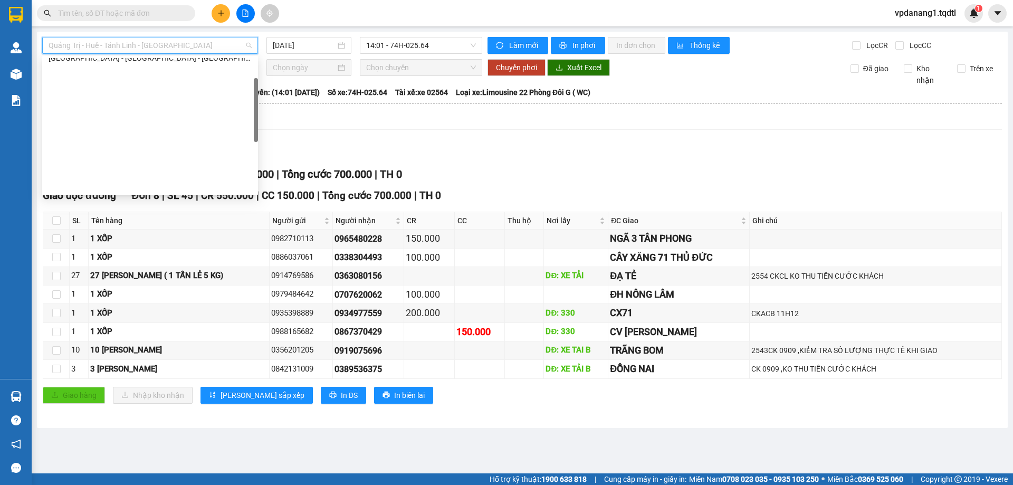
click at [127, 13] on div "Quảng Trị - [GEOGRAPHIC_DATA]" at bounding box center [150, 8] width 203 height 12
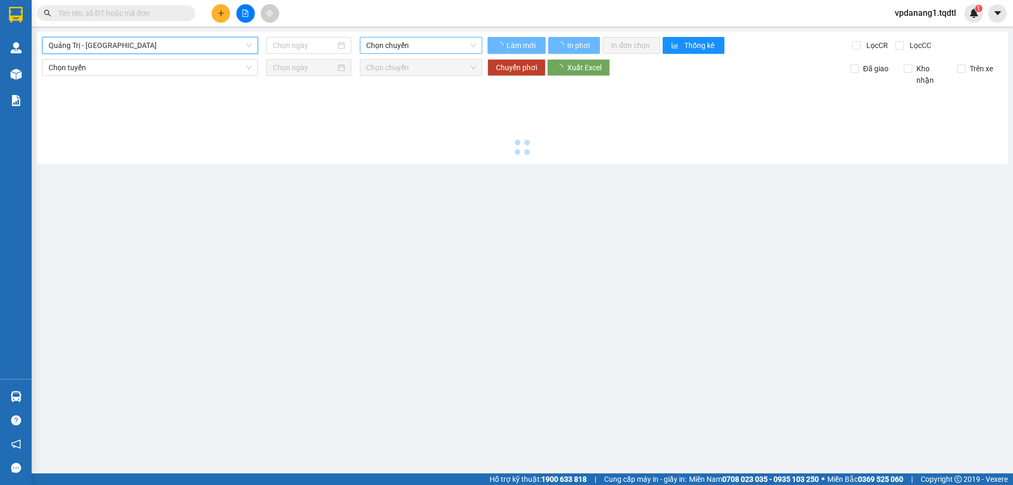
type input "[DATE]"
click at [446, 45] on span "Chọn chuyến" at bounding box center [421, 45] width 110 height 16
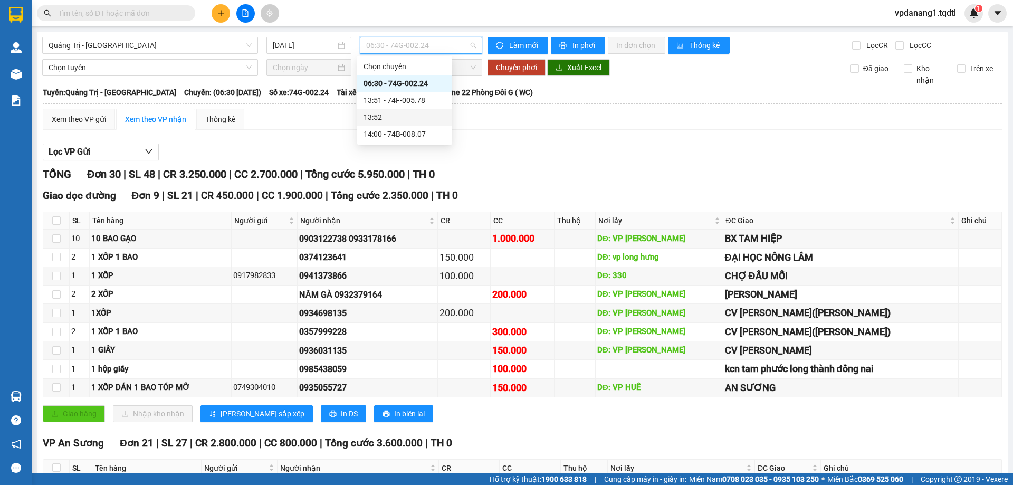
click at [424, 118] on div "13:52" at bounding box center [405, 117] width 82 height 12
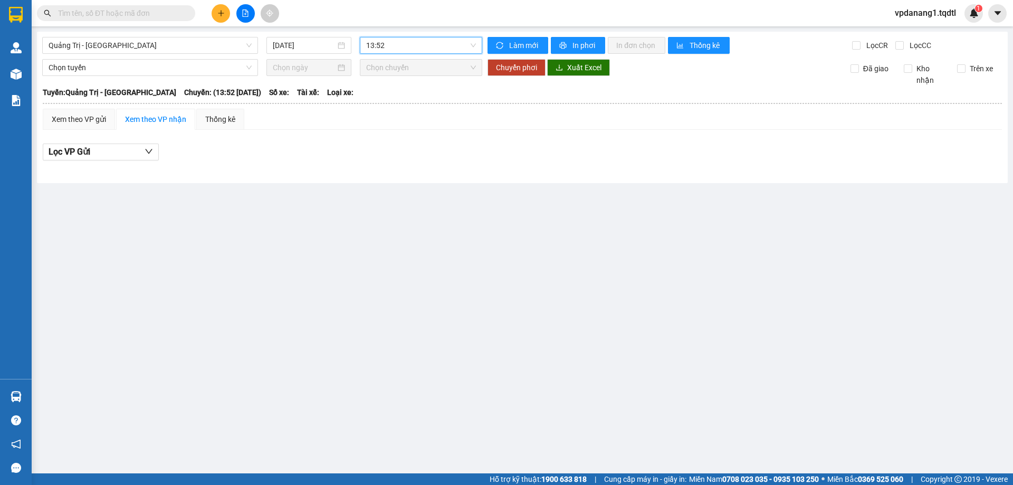
drag, startPoint x: 397, startPoint y: 39, endPoint x: 397, endPoint y: 46, distance: 7.9
click at [397, 39] on span "13:52" at bounding box center [421, 45] width 110 height 16
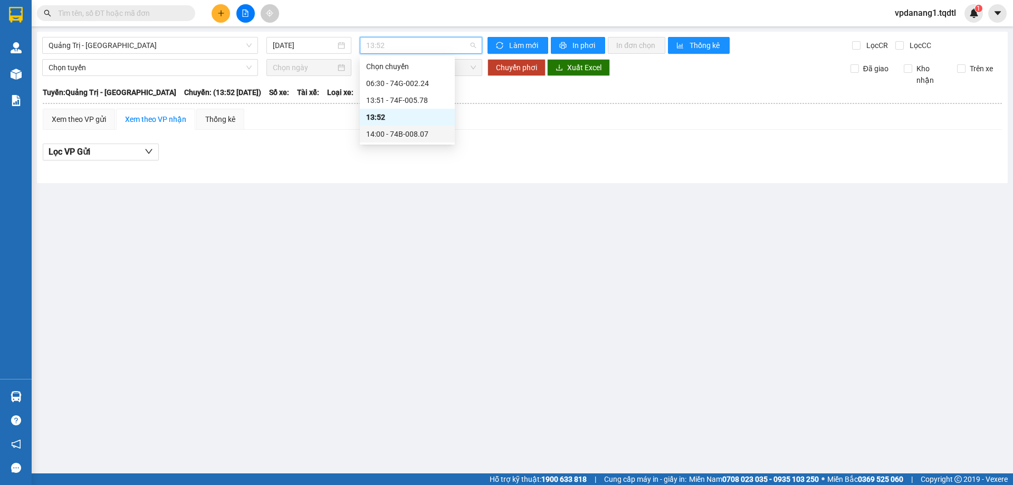
click at [405, 132] on div "14:00 - 74B-008.07" at bounding box center [407, 134] width 82 height 12
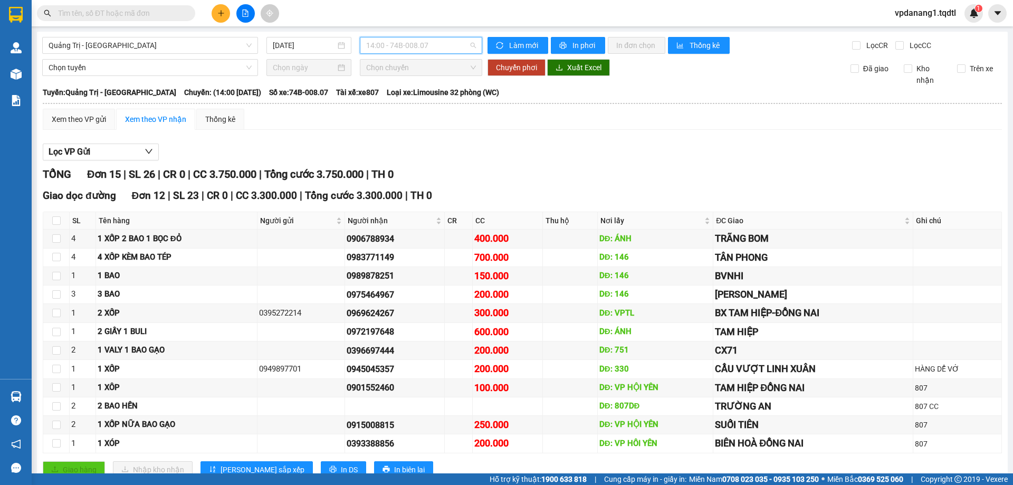
click at [419, 44] on span "14:00 - 74B-008.07" at bounding box center [421, 45] width 110 height 16
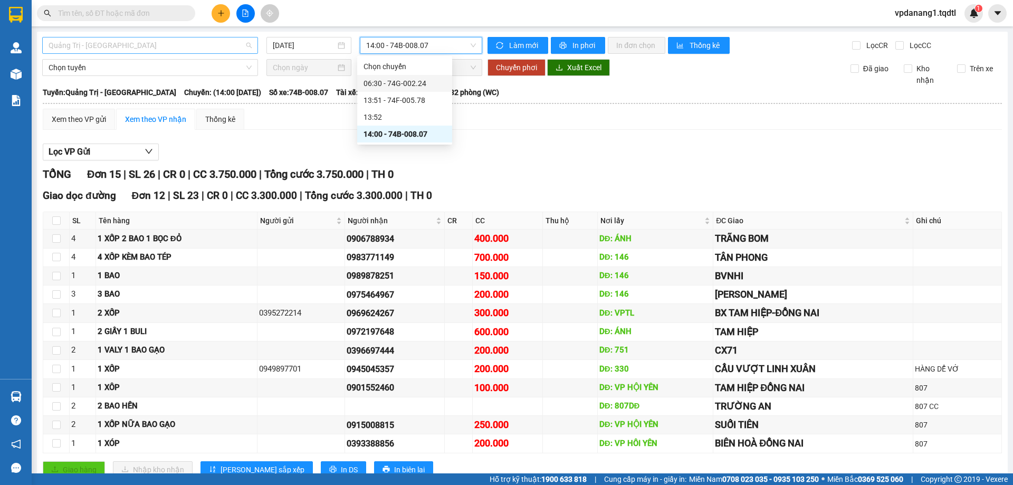
click at [210, 47] on span "Quảng Trị - [GEOGRAPHIC_DATA]" at bounding box center [150, 45] width 203 height 16
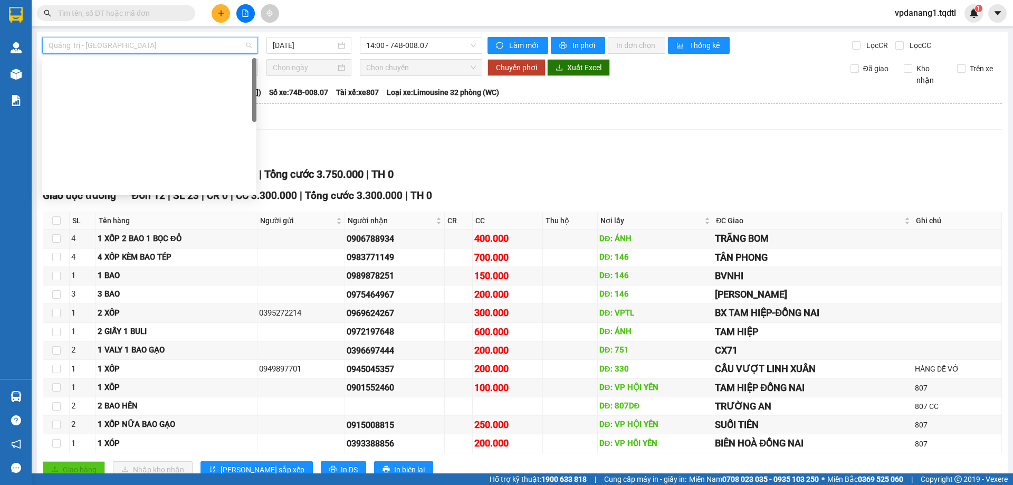
type input "[DATE]"
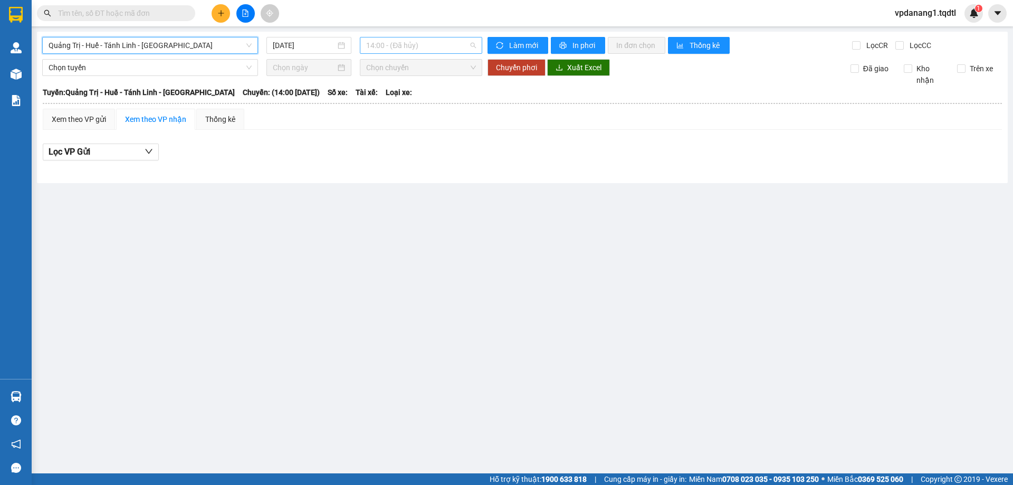
click at [421, 51] on span "14:00 - (Đã hủy)" at bounding box center [421, 45] width 110 height 16
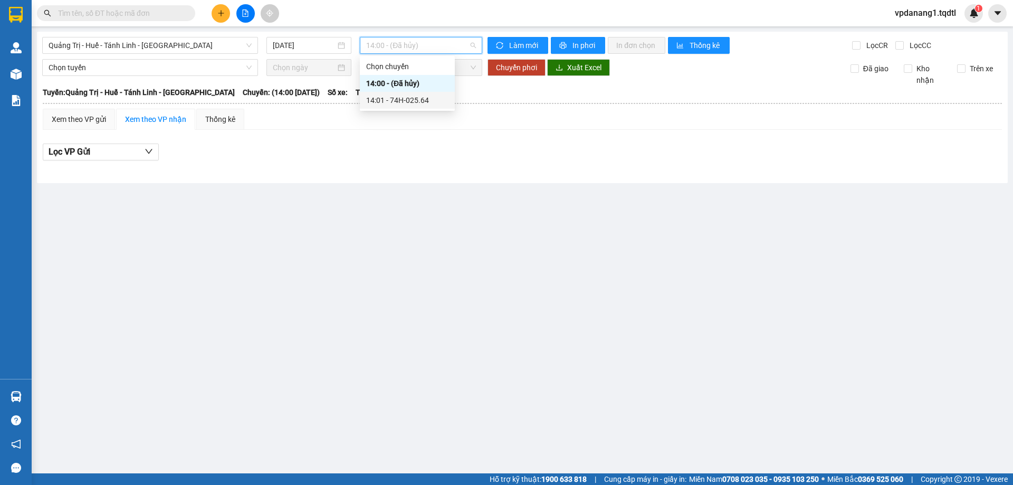
click at [424, 98] on div "14:01 - 74H-025.64" at bounding box center [407, 100] width 82 height 12
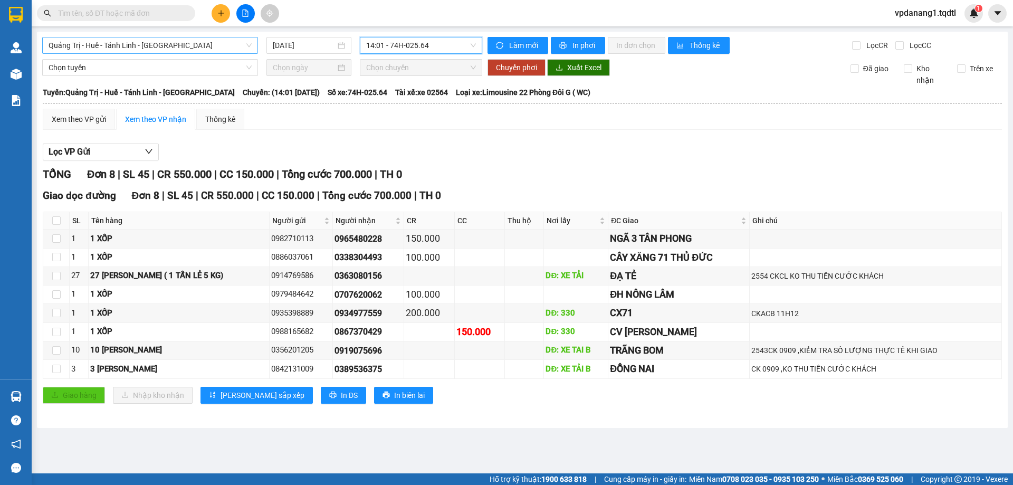
click at [223, 52] on span "Quảng Trị - Huế - Tánh Linh - [GEOGRAPHIC_DATA]" at bounding box center [150, 45] width 203 height 16
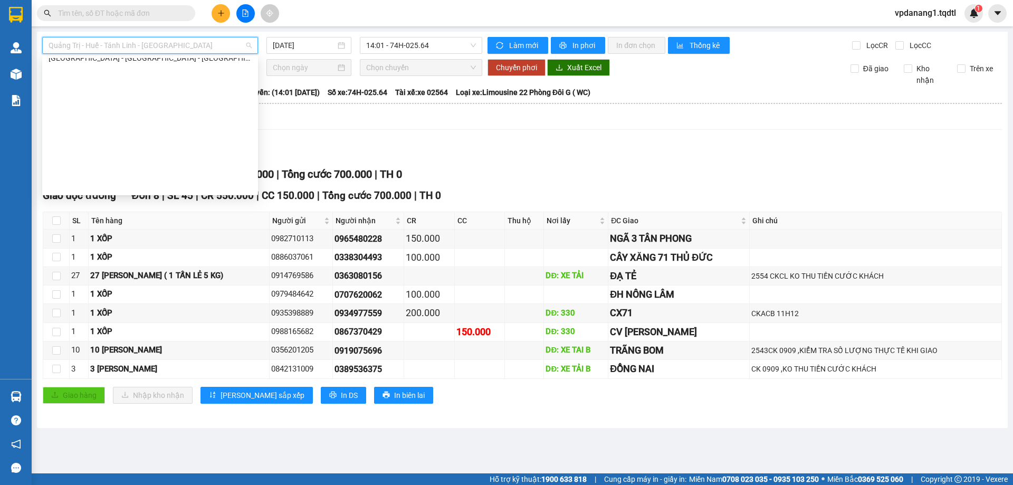
click at [131, 13] on div "Quảng Trị - [GEOGRAPHIC_DATA]" at bounding box center [150, 8] width 203 height 12
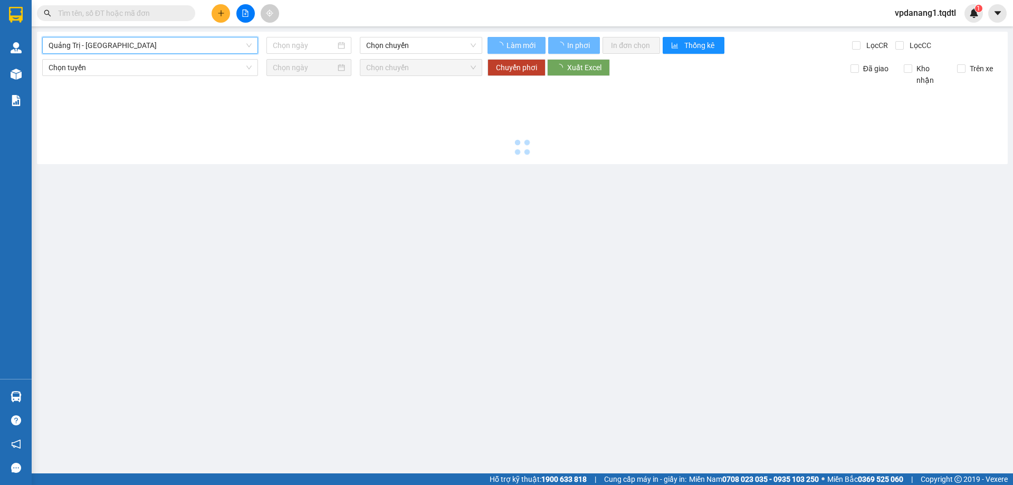
type input "[DATE]"
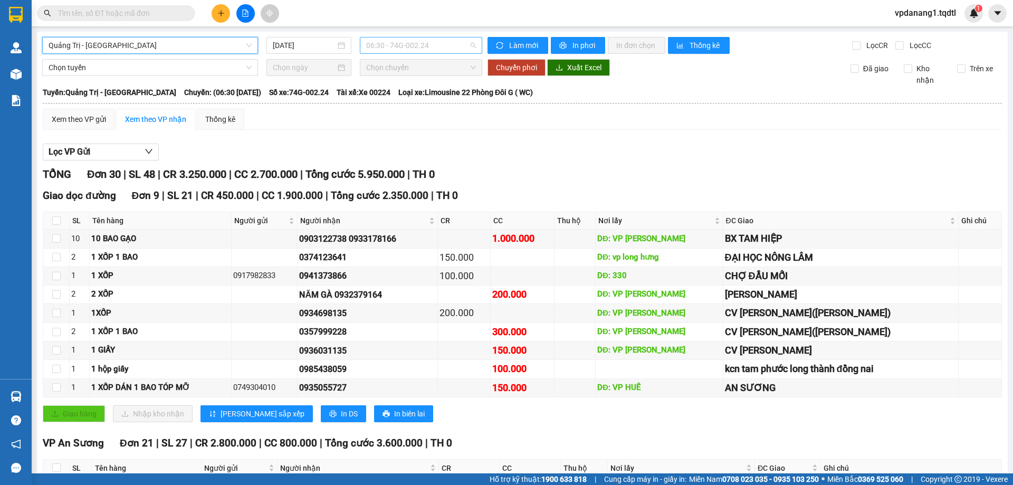
click at [395, 43] on span "06:30 - 74G-002.24" at bounding box center [421, 45] width 110 height 16
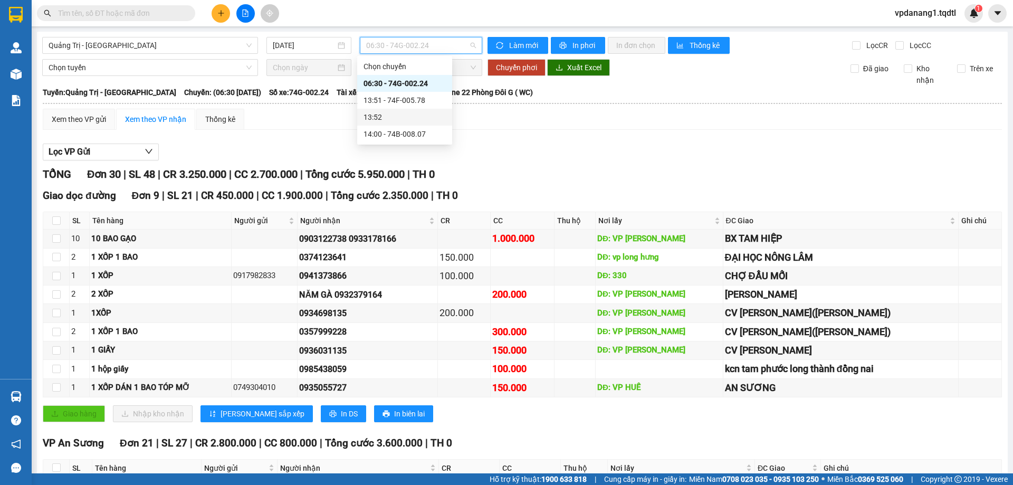
click at [405, 118] on div "13:52" at bounding box center [405, 117] width 82 height 12
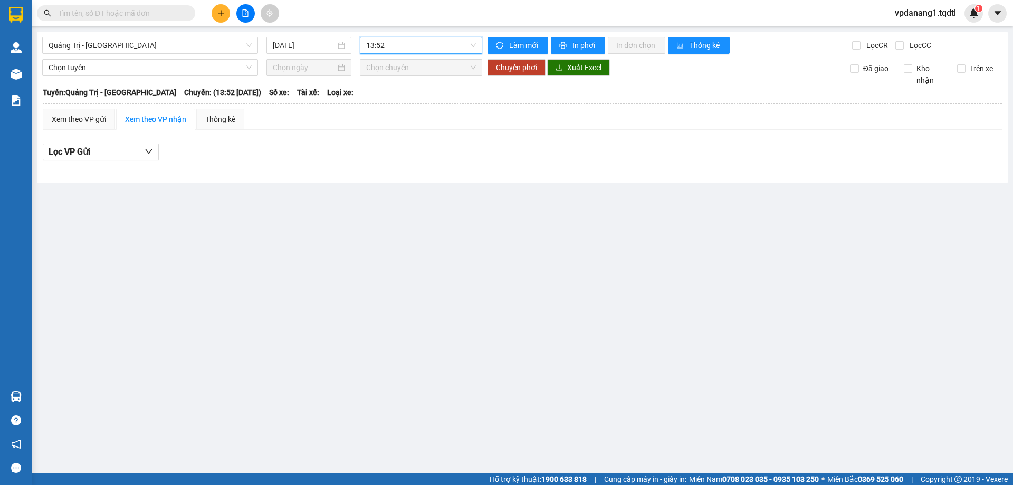
click at [423, 51] on span "13:52" at bounding box center [421, 45] width 110 height 16
click at [346, 88] on div "Tuyến: [GEOGRAPHIC_DATA] - [GEOGRAPHIC_DATA] Chuyến: (13:52 [DATE]) Số xe: Tài …" at bounding box center [523, 93] width 960 height 12
